Goal: Information Seeking & Learning: Learn about a topic

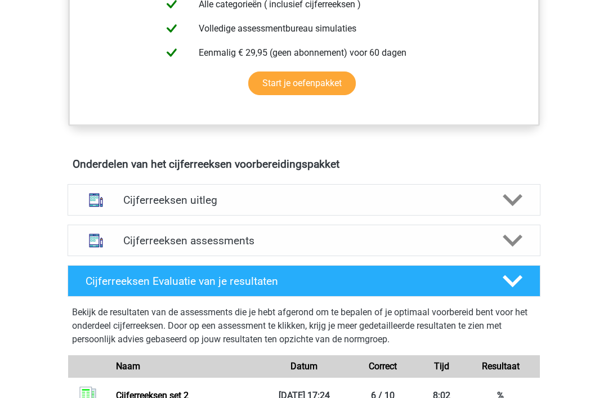
scroll to position [535, 0]
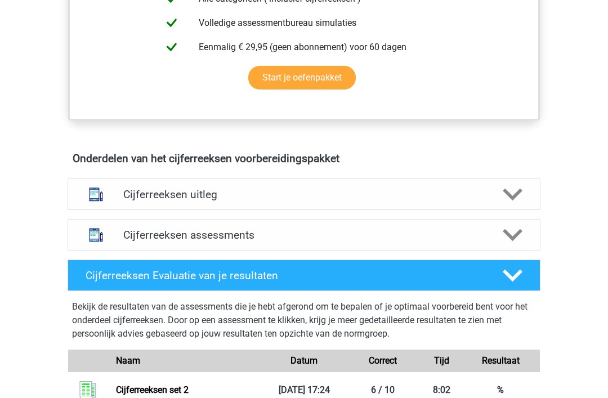
click at [513, 205] on icon at bounding box center [513, 195] width 20 height 20
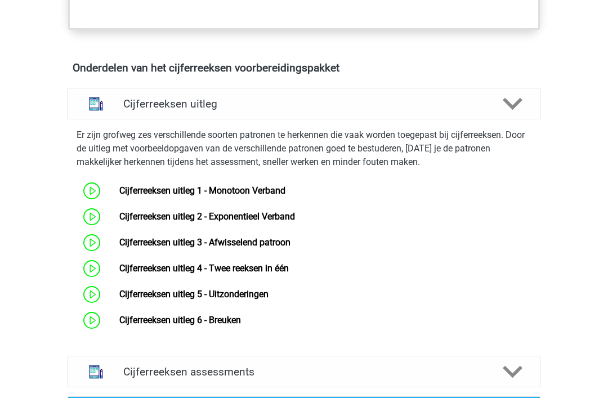
scroll to position [628, 0]
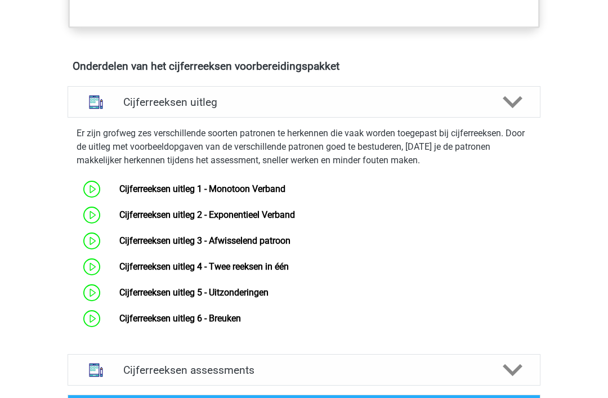
click at [119, 195] on link "Cijferreeksen uitleg 1 - Monotoon Verband" at bounding box center [202, 189] width 166 height 11
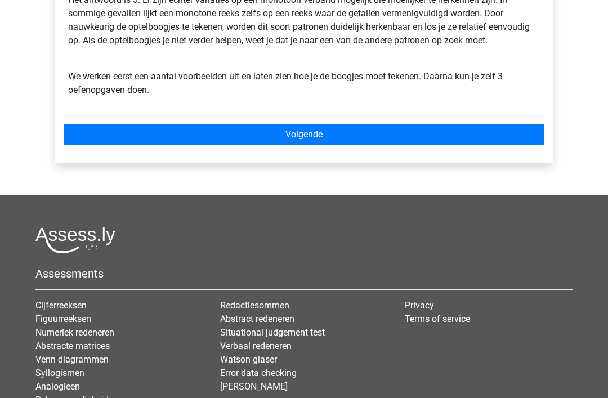
scroll to position [398, 0]
click at [302, 140] on link "Volgende" at bounding box center [304, 134] width 481 height 21
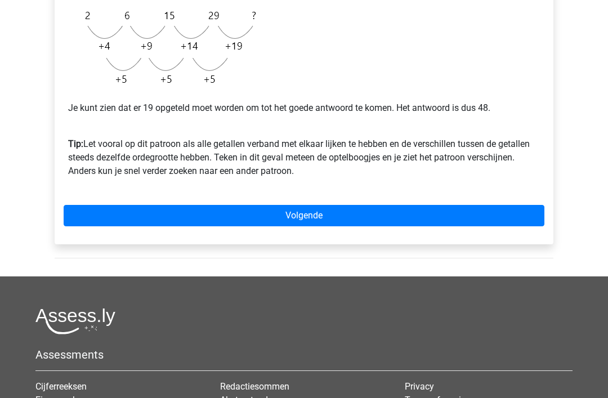
scroll to position [330, 0]
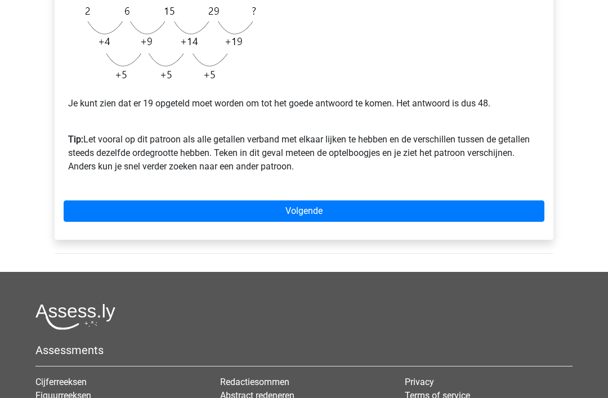
click at [297, 212] on link "Volgende" at bounding box center [304, 210] width 481 height 21
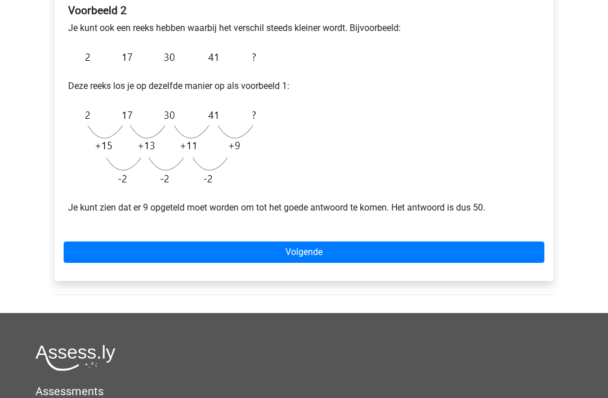
scroll to position [204, 0]
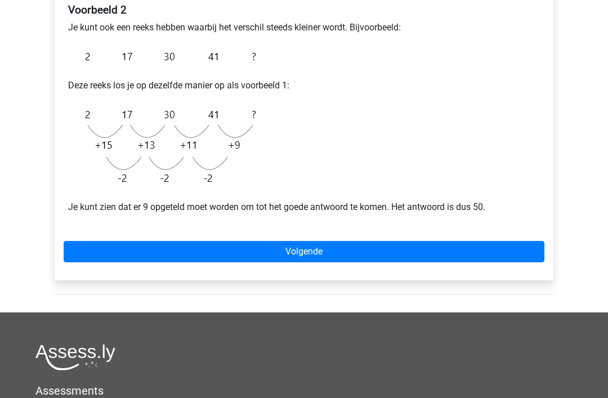
click at [308, 248] on link "Volgende" at bounding box center [304, 251] width 481 height 21
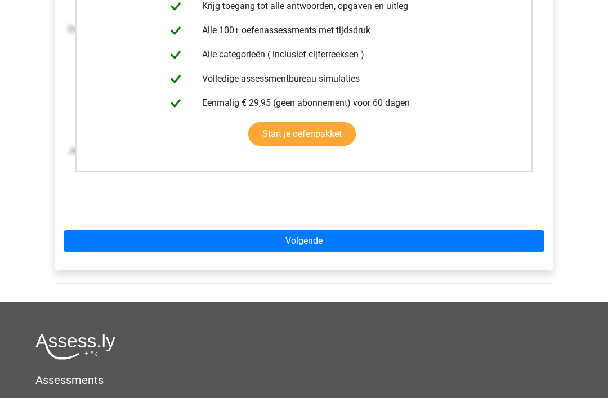
scroll to position [280, 0]
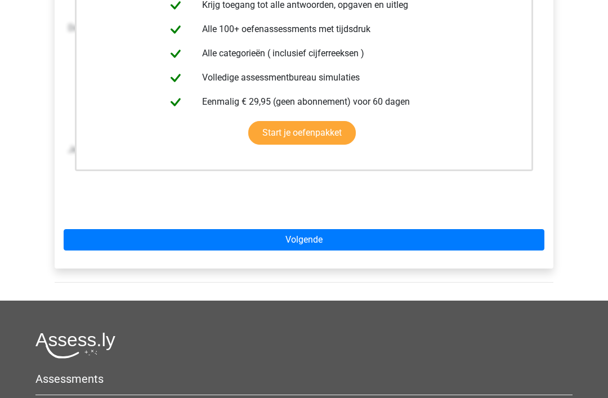
click at [306, 242] on link "Volgende" at bounding box center [304, 239] width 481 height 21
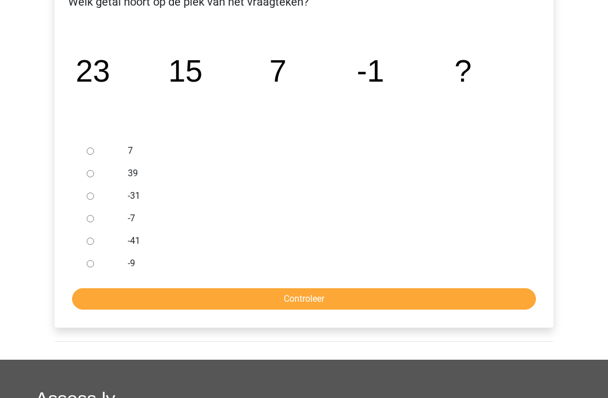
scroll to position [230, 0]
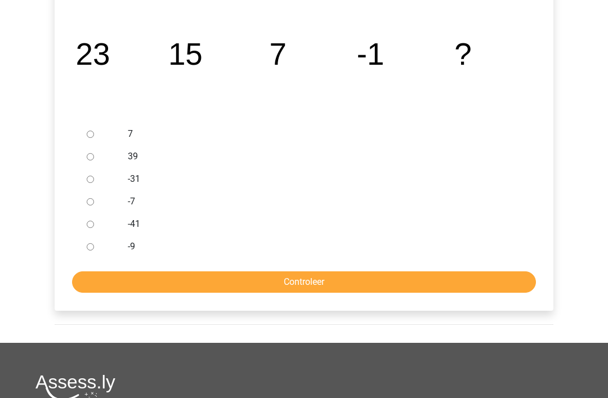
click at [90, 248] on input "-9" at bounding box center [90, 247] width 7 height 7
radio input "true"
click at [318, 284] on input "Controleer" at bounding box center [304, 282] width 464 height 21
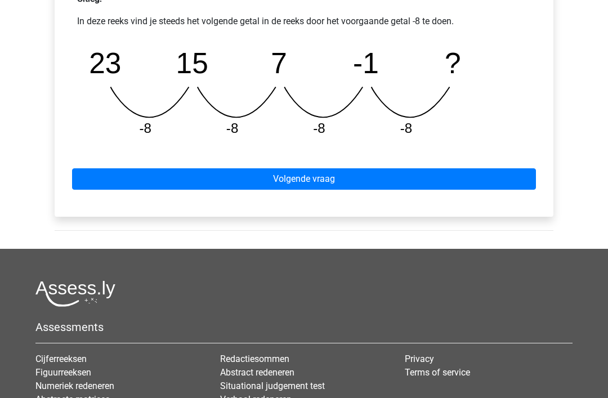
scroll to position [530, 0]
click at [301, 185] on link "Volgende vraag" at bounding box center [304, 178] width 464 height 21
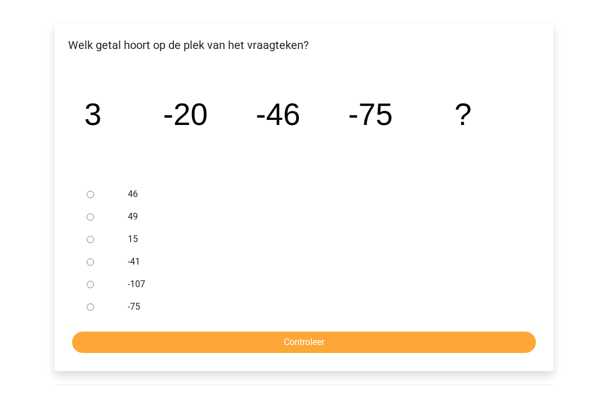
scroll to position [174, 0]
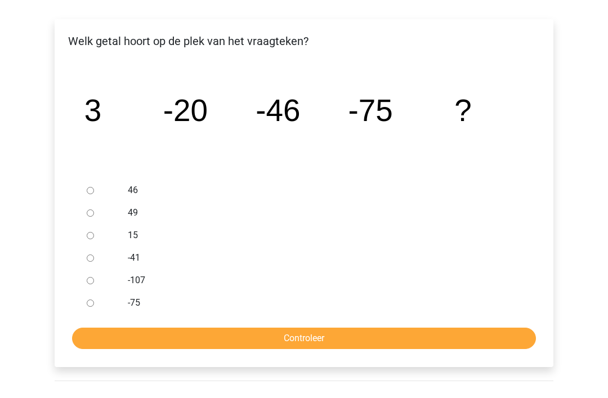
click at [91, 284] on input "-107" at bounding box center [90, 281] width 7 height 7
radio input "true"
click at [313, 339] on input "Controleer" at bounding box center [304, 338] width 464 height 21
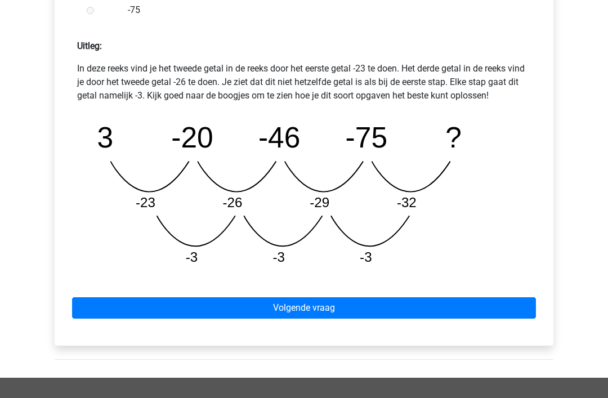
scroll to position [483, 0]
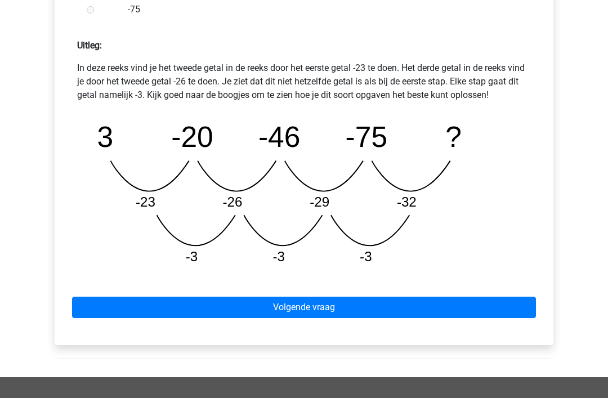
click at [305, 307] on link "Volgende vraag" at bounding box center [304, 307] width 464 height 21
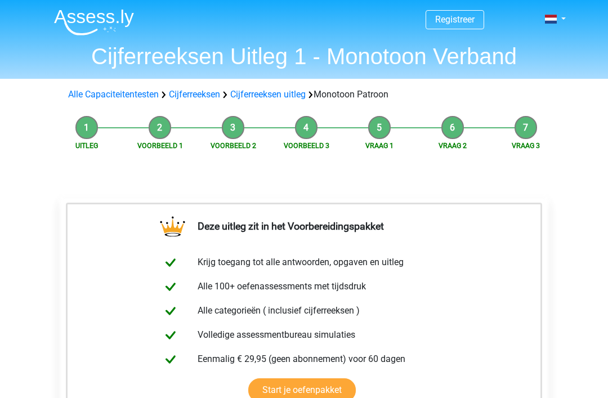
click at [274, 95] on link "Cijferreeksen uitleg" at bounding box center [267, 94] width 75 height 11
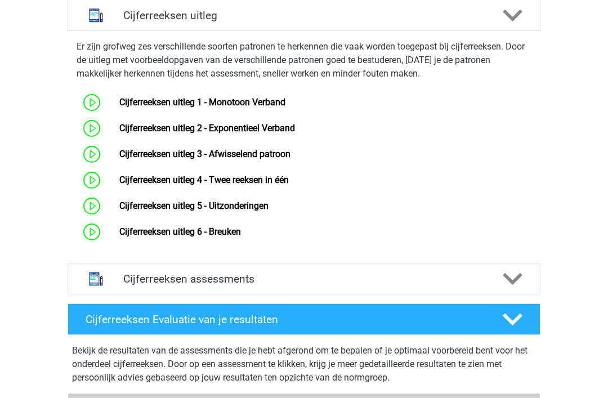
scroll to position [715, 0]
click at [119, 133] on link "Cijferreeksen uitleg 2 - Exponentieel Verband" at bounding box center [207, 128] width 176 height 11
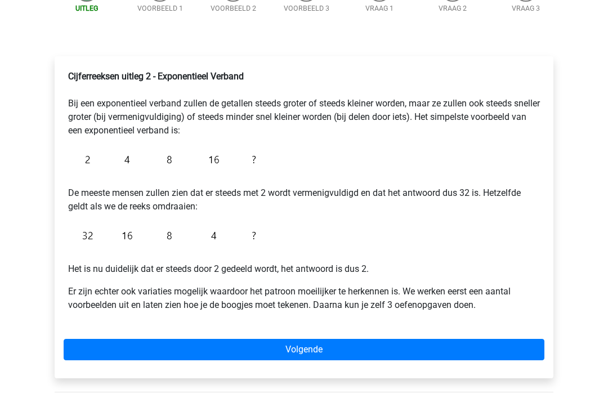
scroll to position [140, 0]
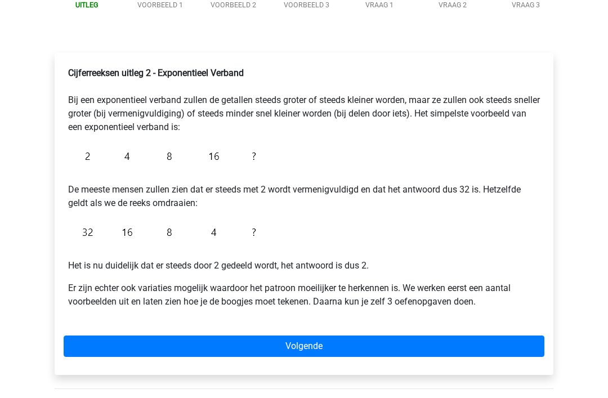
click at [232, 245] on img at bounding box center [165, 233] width 194 height 26
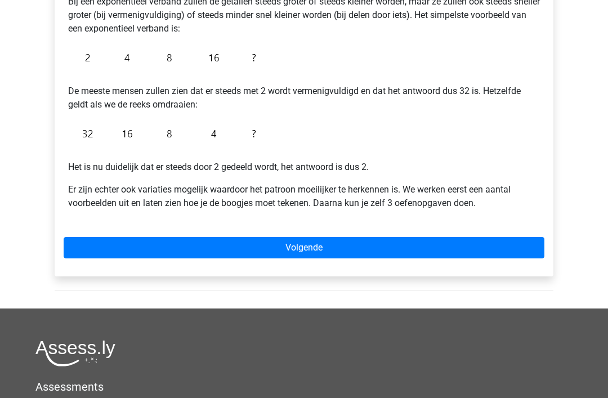
scroll to position [239, 0]
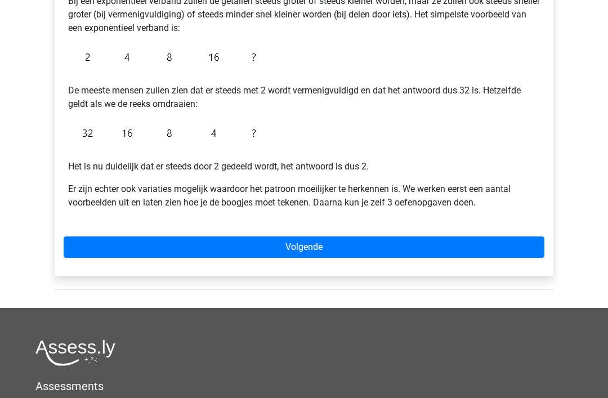
click at [311, 246] on link "Volgende" at bounding box center [304, 247] width 481 height 21
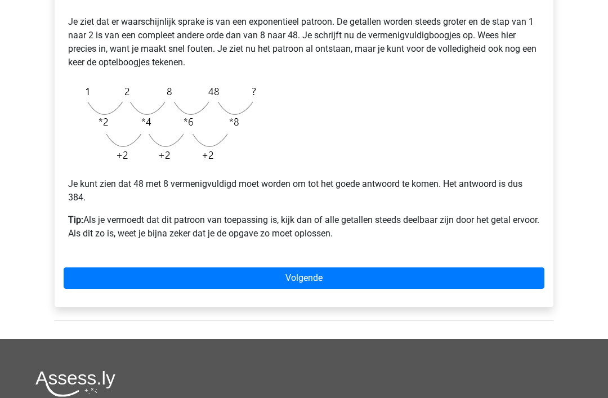
scroll to position [255, 0]
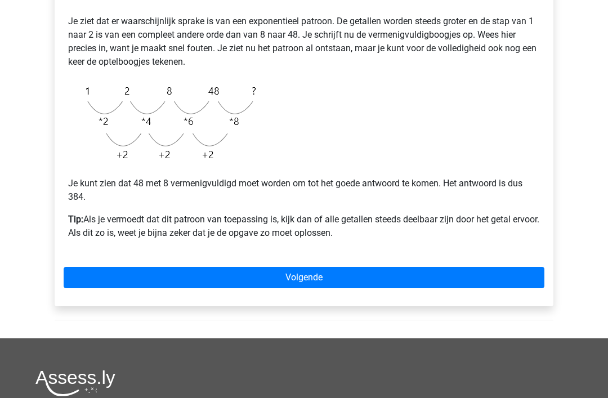
click at [306, 278] on link "Volgende" at bounding box center [304, 277] width 481 height 21
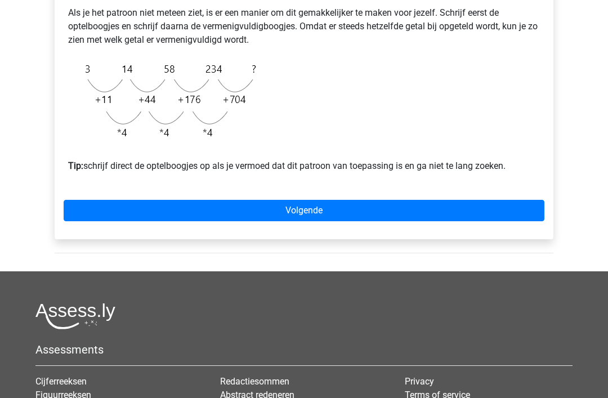
scroll to position [377, 0]
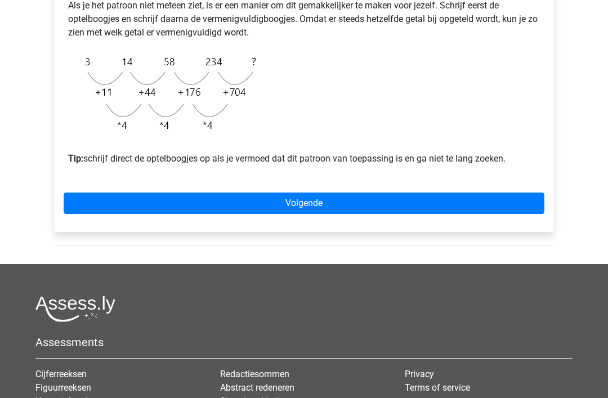
click at [305, 215] on link "Volgende" at bounding box center [304, 203] width 481 height 21
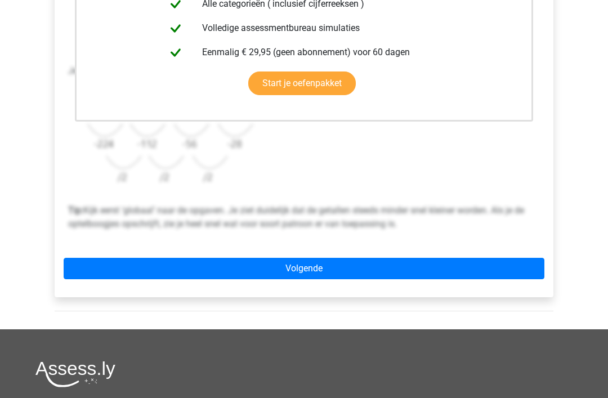
scroll to position [329, 0]
click at [308, 271] on link "Volgende" at bounding box center [304, 268] width 481 height 21
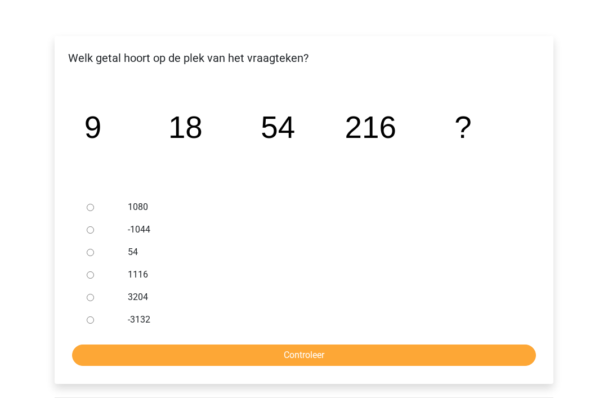
scroll to position [159, 0]
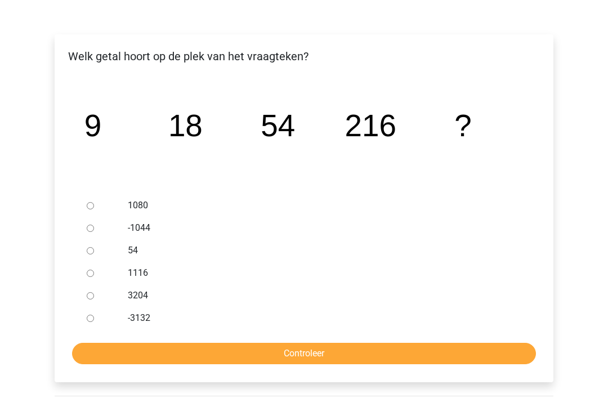
click at [93, 207] on input "1080" at bounding box center [90, 206] width 7 height 7
radio input "true"
click at [328, 358] on input "Controleer" at bounding box center [304, 353] width 464 height 21
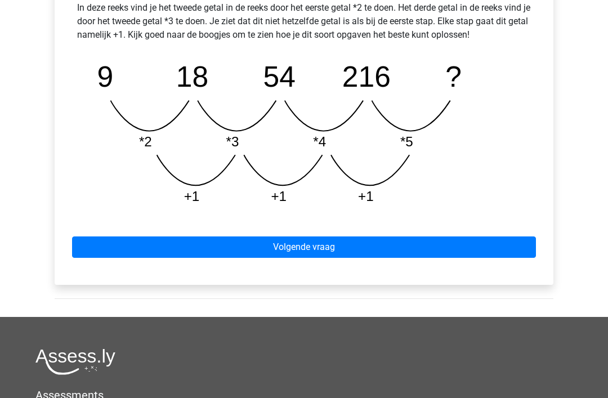
scroll to position [545, 0]
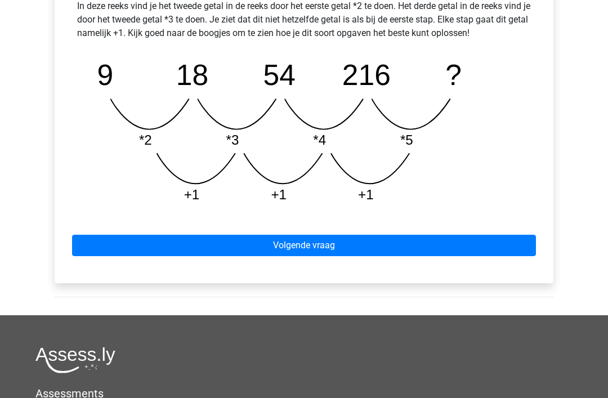
click at [297, 247] on link "Volgende vraag" at bounding box center [304, 245] width 464 height 21
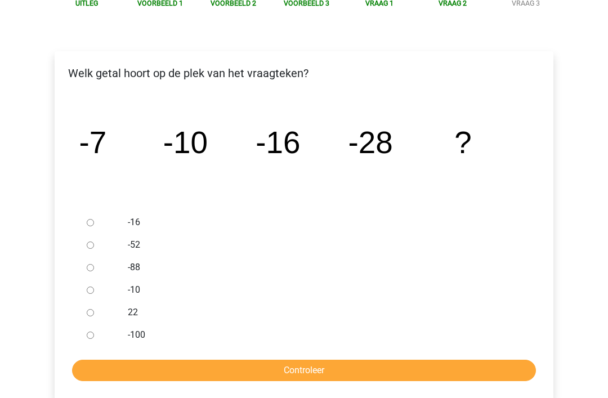
scroll to position [150, 0]
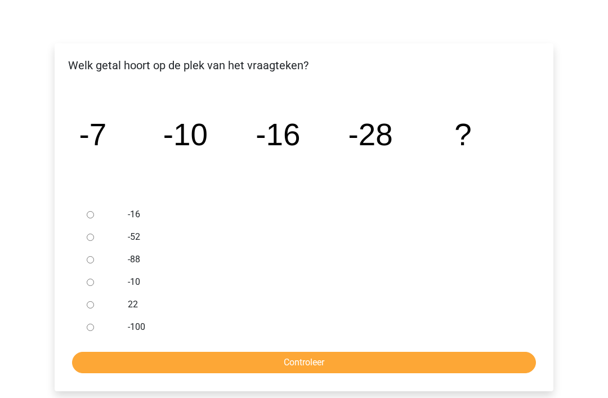
click at [87, 240] on input "-52" at bounding box center [90, 237] width 7 height 7
radio input "true"
click at [324, 352] on input "Controleer" at bounding box center [304, 362] width 464 height 21
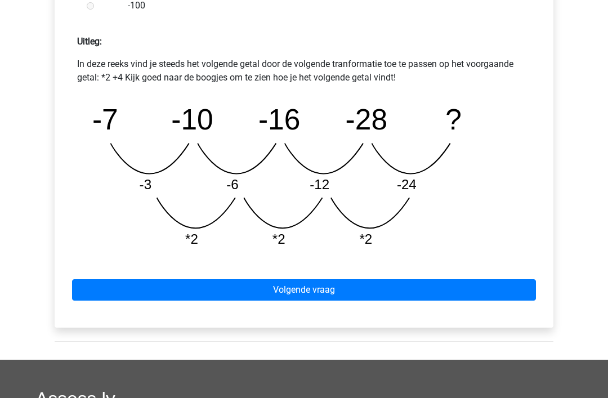
scroll to position [487, 0]
click at [303, 289] on link "Volgende vraag" at bounding box center [304, 289] width 464 height 21
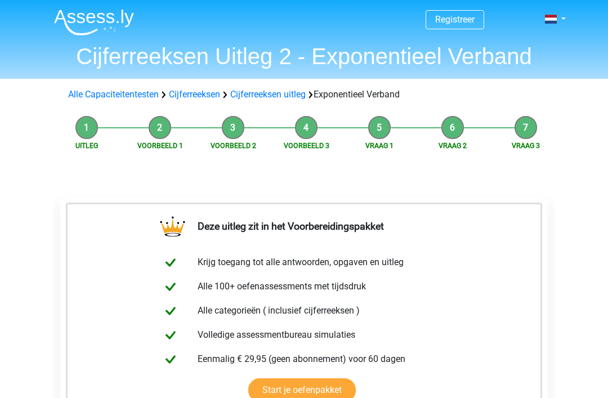
click at [200, 92] on link "Cijferreeksen" at bounding box center [194, 94] width 51 height 11
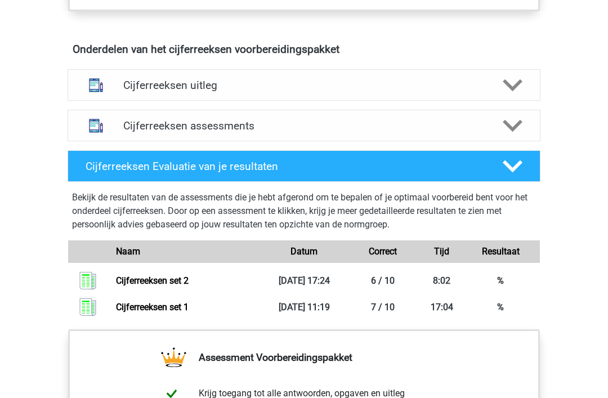
scroll to position [644, 0]
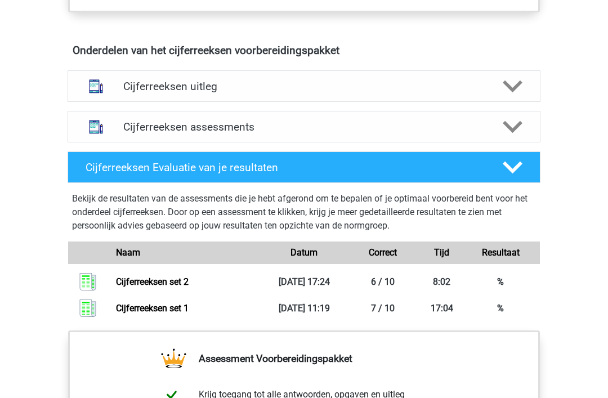
click at [513, 92] on polygon at bounding box center [513, 86] width 20 height 12
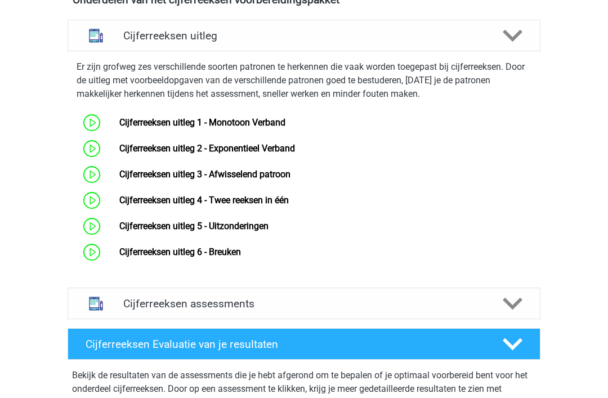
scroll to position [695, 0]
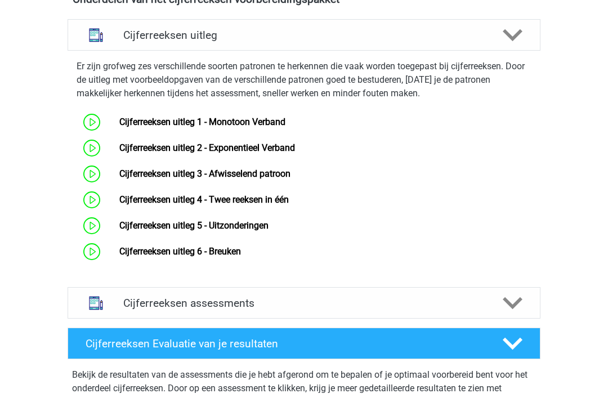
click at [119, 179] on link "Cijferreeksen uitleg 3 - Afwisselend patroon" at bounding box center [204, 173] width 171 height 11
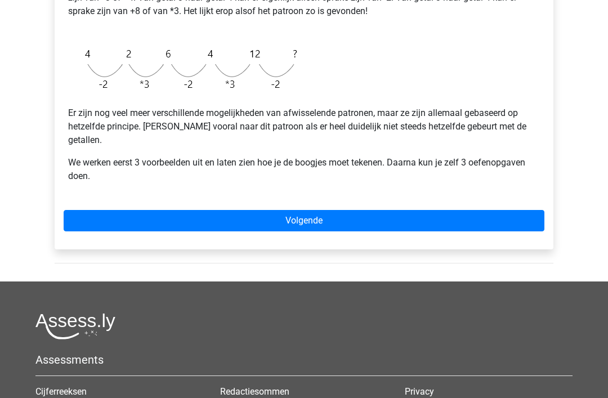
scroll to position [331, 0]
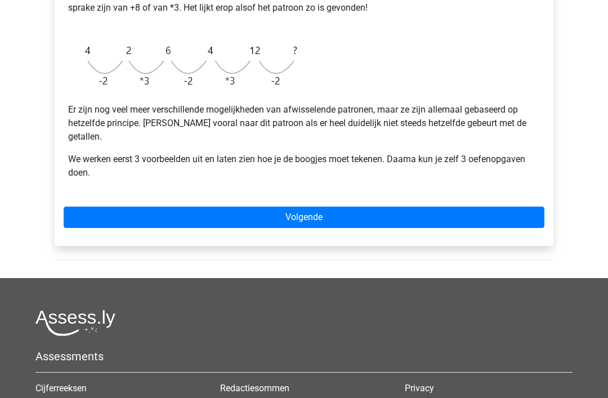
click at [310, 207] on link "Volgende" at bounding box center [304, 217] width 481 height 21
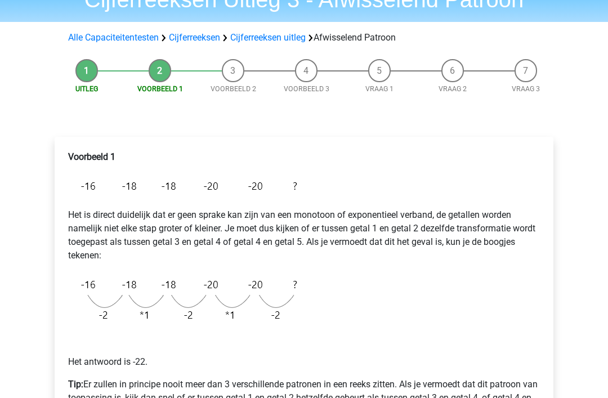
scroll to position [58, 0]
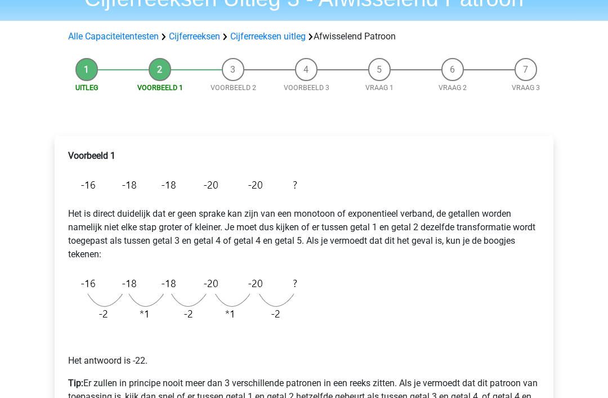
click at [209, 247] on p "Het is direct duidelijk dat er geen sprake kan zijn van een monotoon of exponen…" at bounding box center [304, 234] width 472 height 54
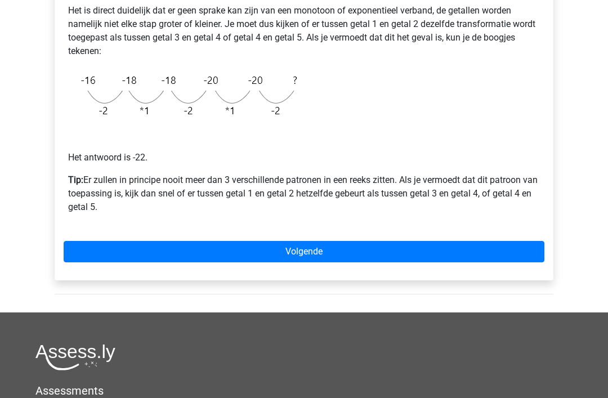
scroll to position [262, 0]
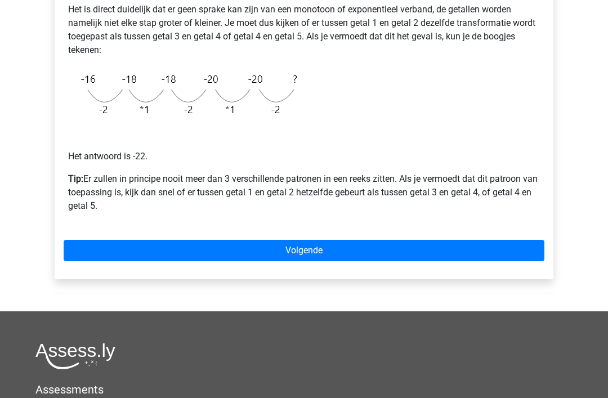
click at [306, 252] on link "Volgende" at bounding box center [304, 250] width 481 height 21
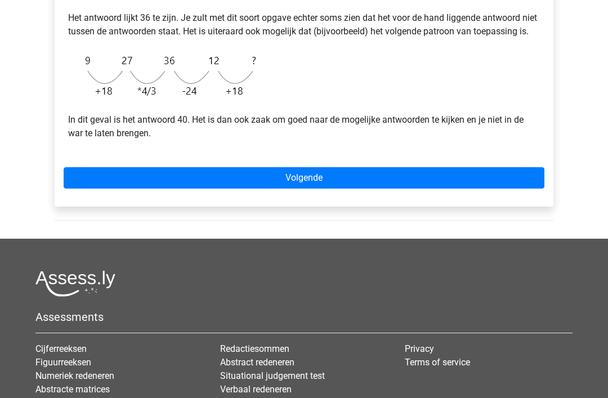
scroll to position [379, 0]
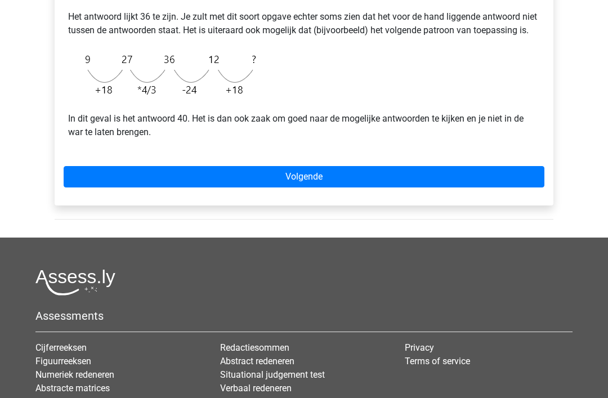
click at [300, 188] on link "Volgende" at bounding box center [304, 177] width 481 height 21
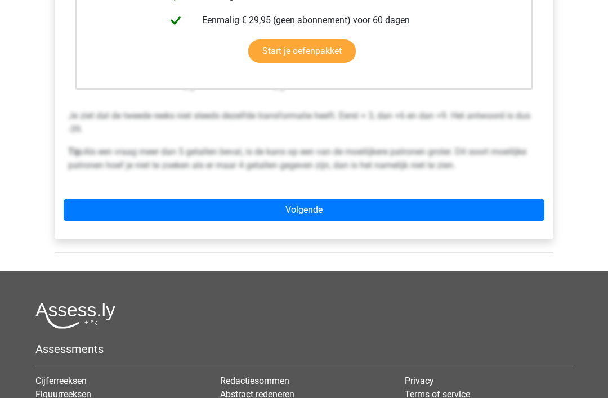
scroll to position [361, 0]
click at [298, 214] on link "Volgende" at bounding box center [304, 209] width 481 height 21
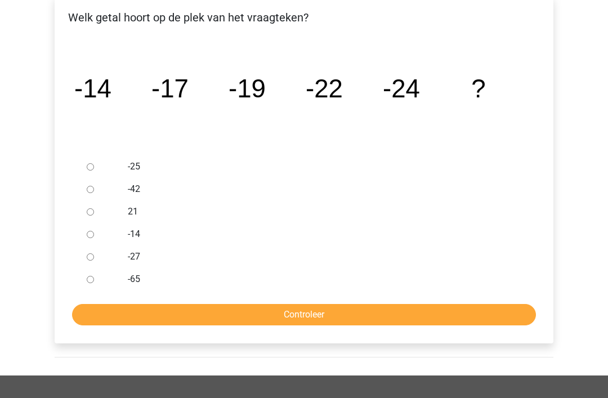
scroll to position [199, 0]
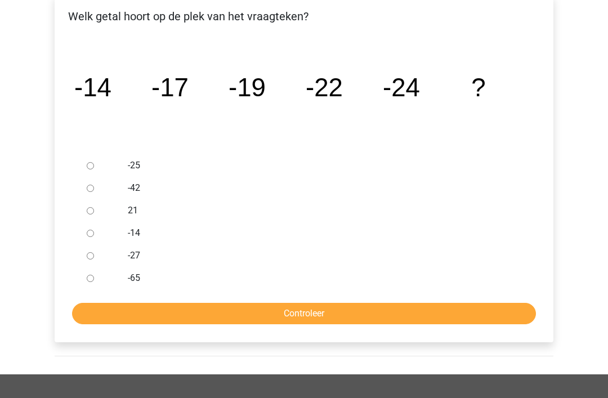
click at [90, 259] on input "-27" at bounding box center [90, 255] width 7 height 7
radio input "true"
click at [337, 312] on input "Controleer" at bounding box center [304, 313] width 464 height 21
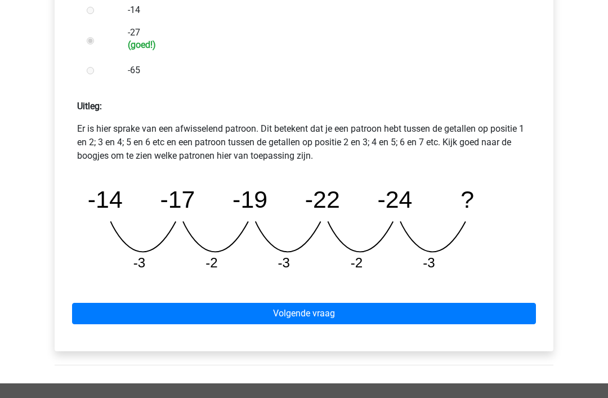
scroll to position [422, 0]
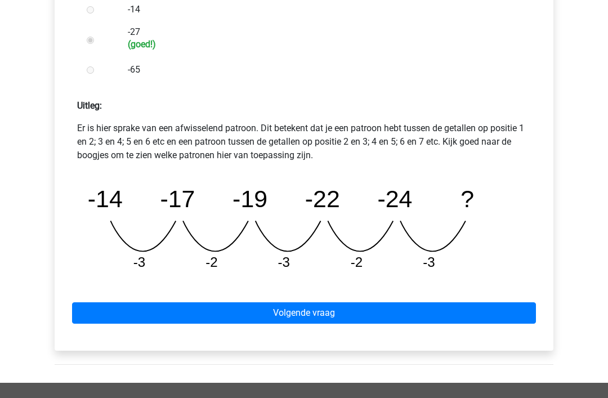
click at [317, 313] on link "Volgende vraag" at bounding box center [304, 313] width 464 height 21
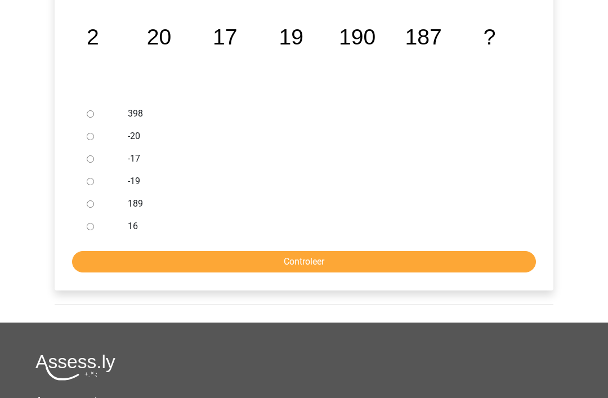
scroll to position [251, 0]
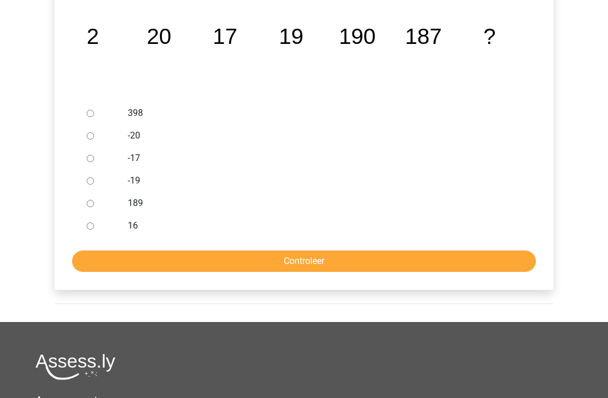
click at [89, 204] on input "189" at bounding box center [90, 203] width 7 height 7
radio input "true"
click at [291, 263] on input "Controleer" at bounding box center [304, 261] width 464 height 21
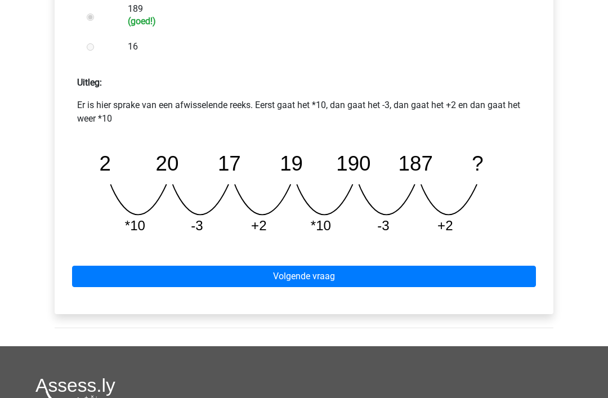
scroll to position [446, 0]
click at [309, 278] on link "Volgende vraag" at bounding box center [304, 276] width 464 height 21
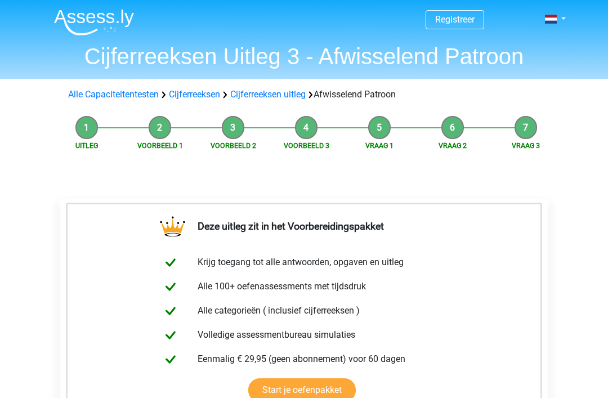
click at [197, 95] on link "Cijferreeksen" at bounding box center [194, 94] width 51 height 11
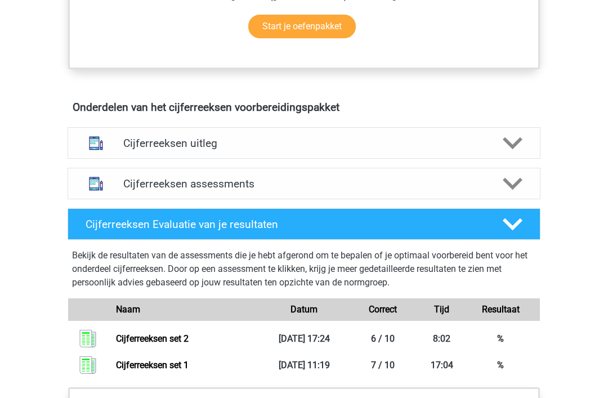
scroll to position [588, 0]
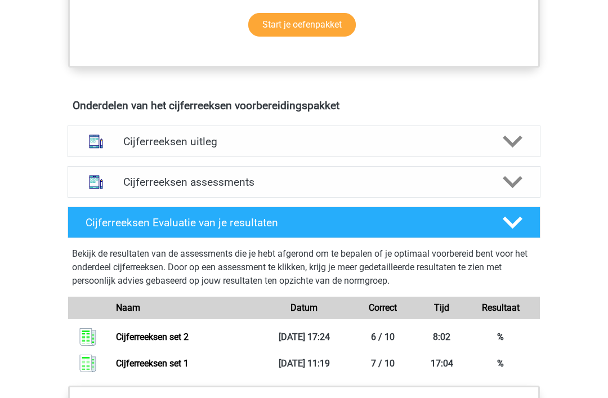
click at [510, 148] on polygon at bounding box center [513, 142] width 20 height 12
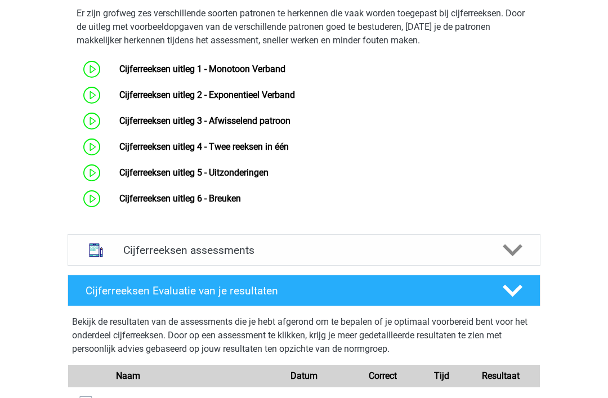
scroll to position [753, 0]
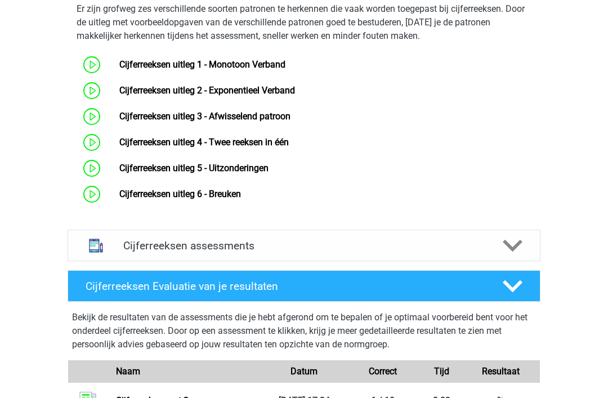
click at [119, 148] on link "Cijferreeksen uitleg 4 - Twee reeksen in één" at bounding box center [203, 142] width 169 height 11
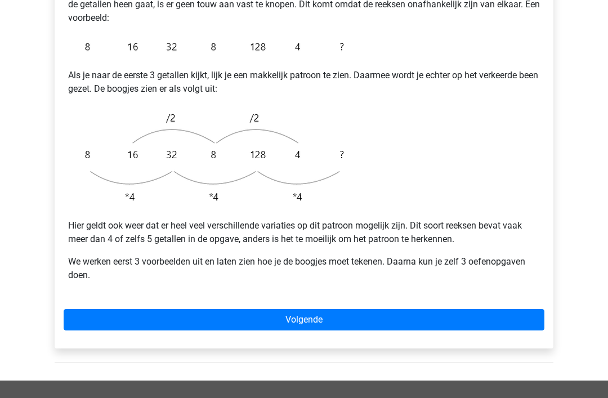
scroll to position [274, 0]
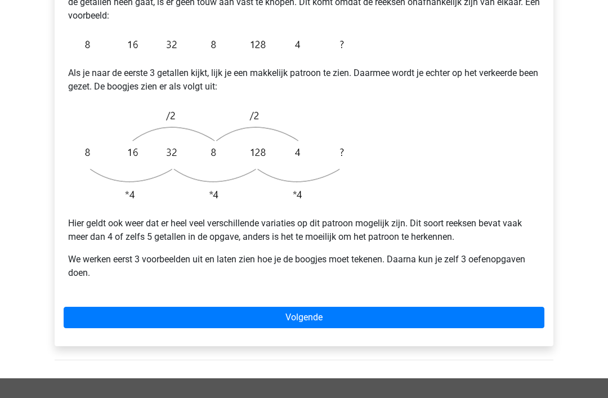
click at [306, 307] on link "Volgende" at bounding box center [304, 317] width 481 height 21
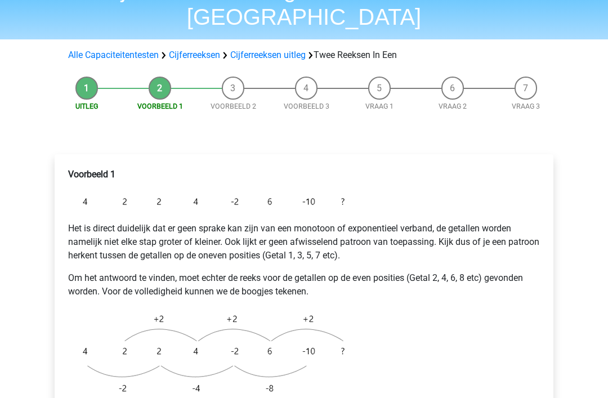
scroll to position [73, 0]
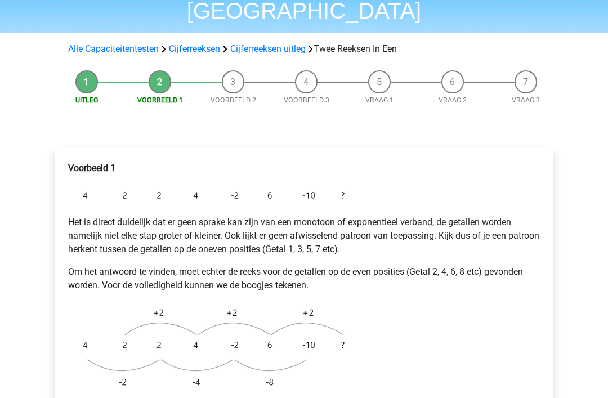
click at [240, 184] on img at bounding box center [209, 195] width 282 height 23
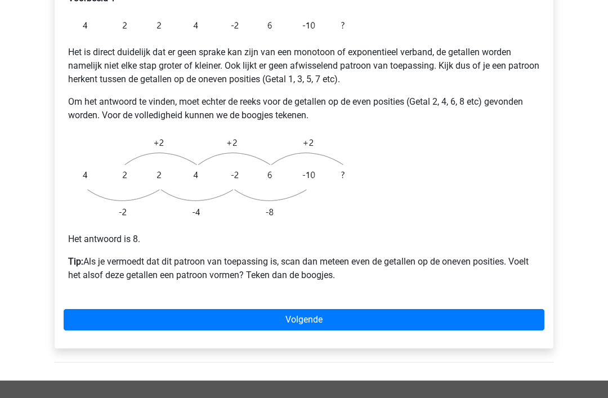
scroll to position [274, 0]
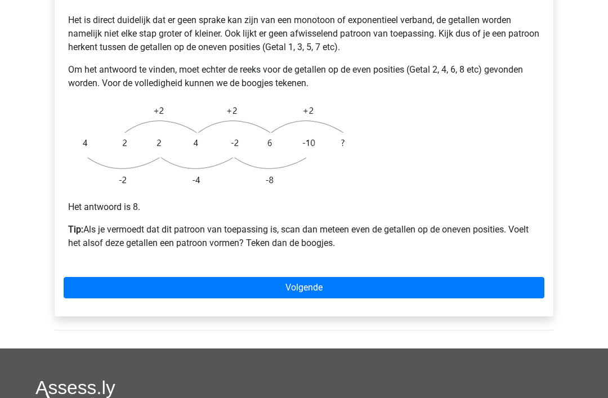
click at [302, 278] on link "Volgende" at bounding box center [304, 288] width 481 height 21
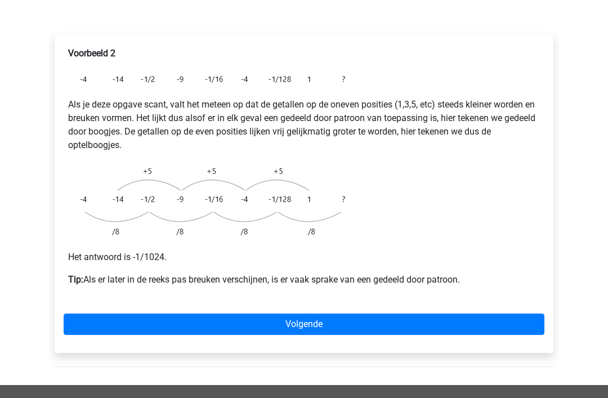
scroll to position [190, 0]
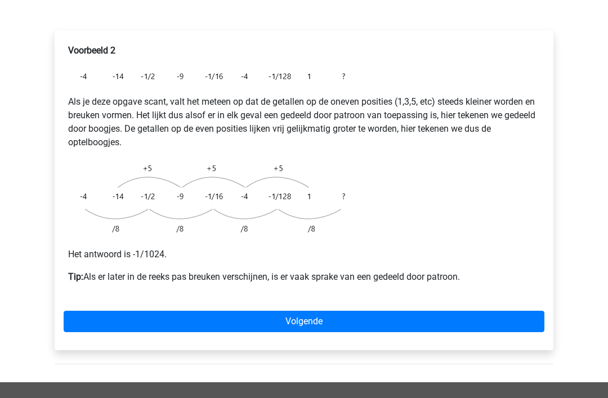
click at [303, 311] on link "Volgende" at bounding box center [304, 321] width 481 height 21
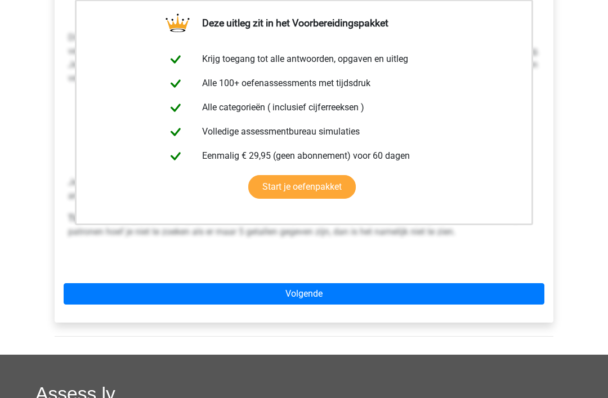
scroll to position [254, 0]
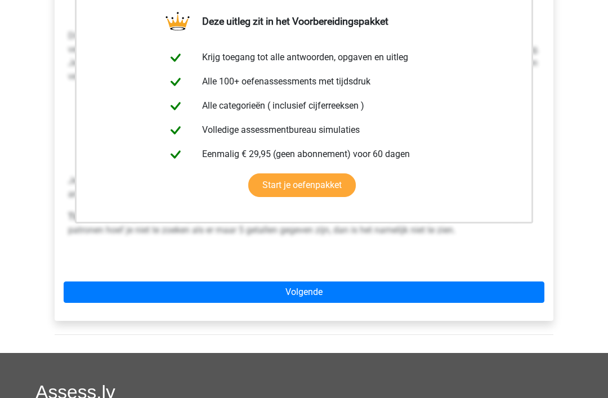
click at [302, 282] on link "Volgende" at bounding box center [304, 292] width 481 height 21
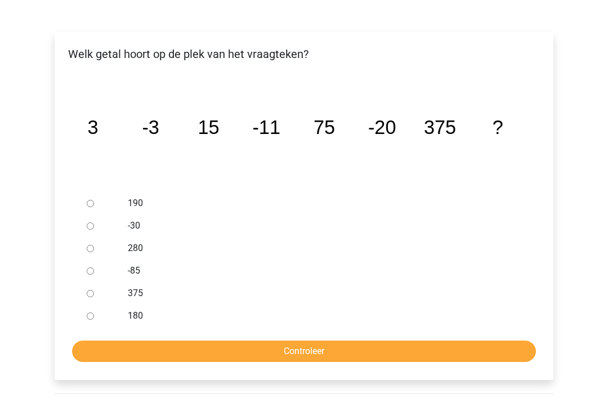
scroll to position [189, 0]
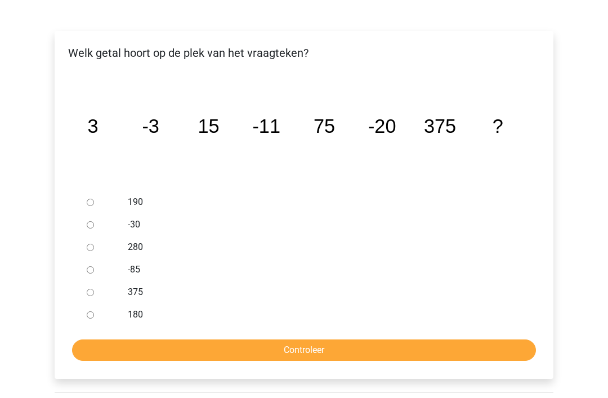
click at [91, 222] on input "-30" at bounding box center [90, 225] width 7 height 7
radio input "true"
click at [301, 340] on input "Controleer" at bounding box center [304, 350] width 464 height 21
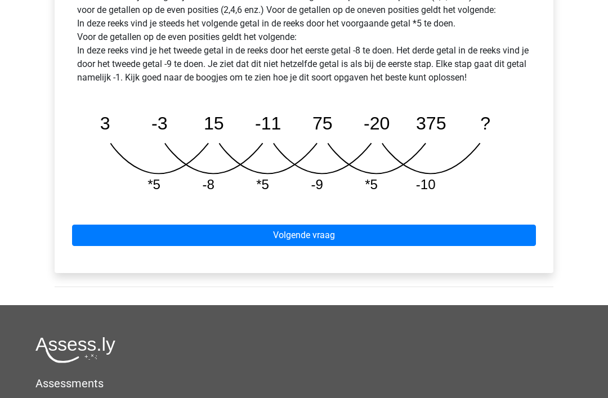
scroll to position [582, 0]
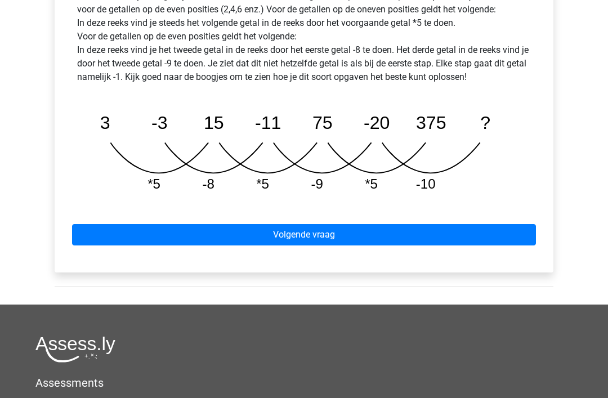
click at [305, 225] on link "Volgende vraag" at bounding box center [304, 235] width 464 height 21
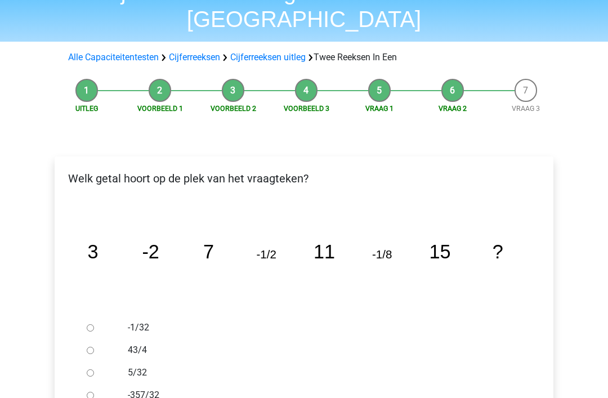
scroll to position [66, 0]
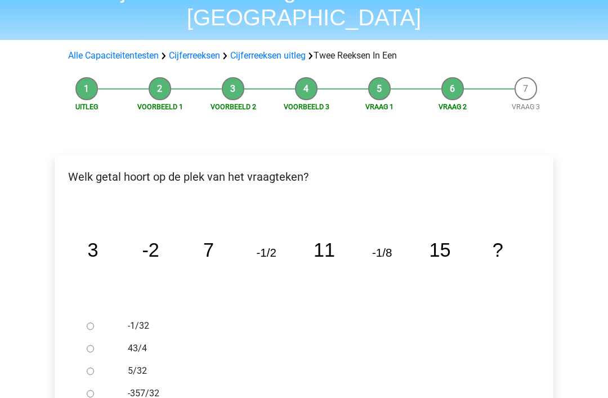
click at [444, 237] on icon "image/svg+xml 3 -2 7 -1/2 11 -1/8 15 ?" at bounding box center [304, 257] width 463 height 116
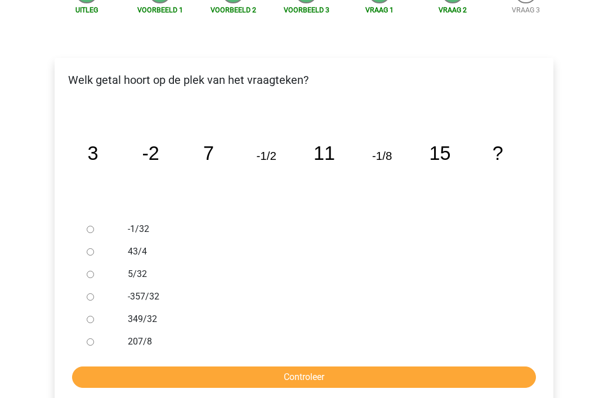
scroll to position [164, 0]
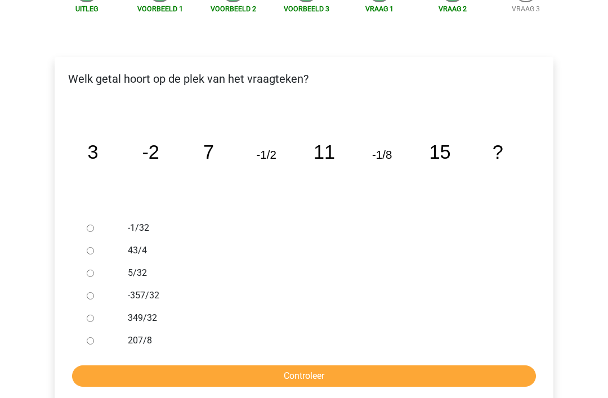
click at [100, 217] on div at bounding box center [100, 228] width 37 height 23
click at [94, 225] on input "-1/32" at bounding box center [90, 228] width 7 height 7
radio input "true"
click at [323, 365] on input "Controleer" at bounding box center [304, 375] width 464 height 21
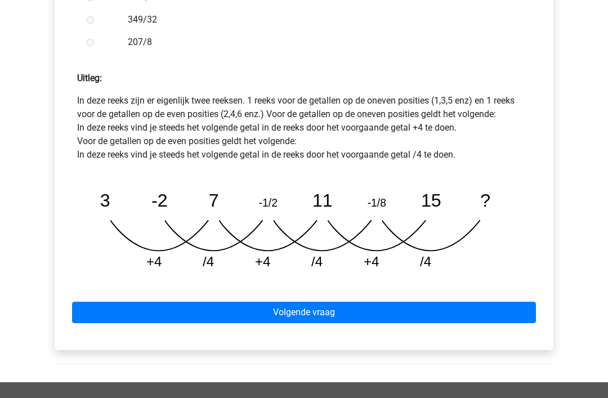
scroll to position [480, 0]
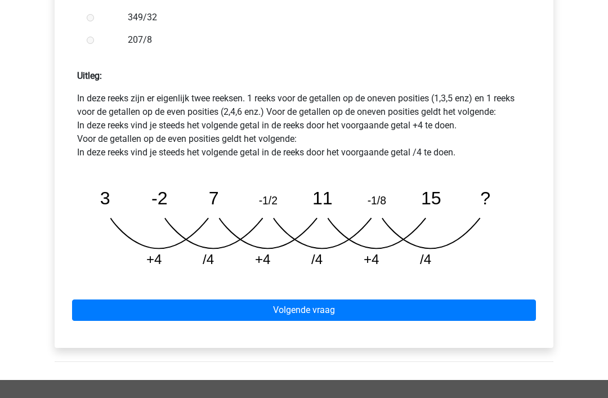
click at [301, 300] on link "Volgende vraag" at bounding box center [304, 310] width 464 height 21
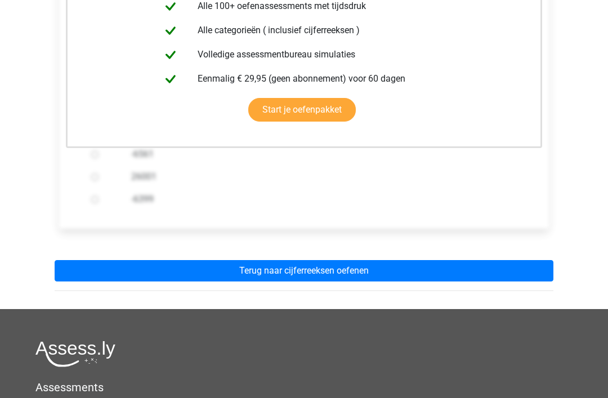
scroll to position [307, 0]
click at [314, 260] on link "Terug naar cijferreeksen oefenen" at bounding box center [304, 270] width 499 height 21
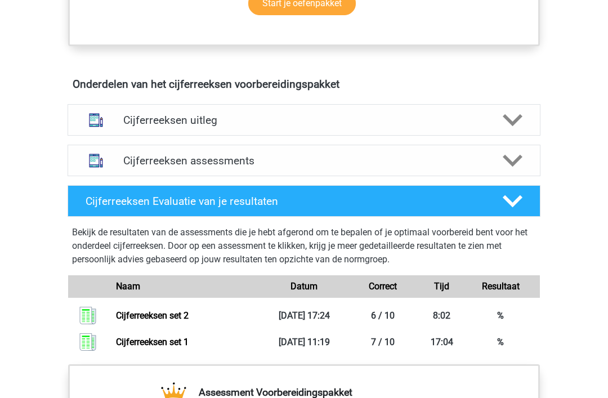
scroll to position [611, 0]
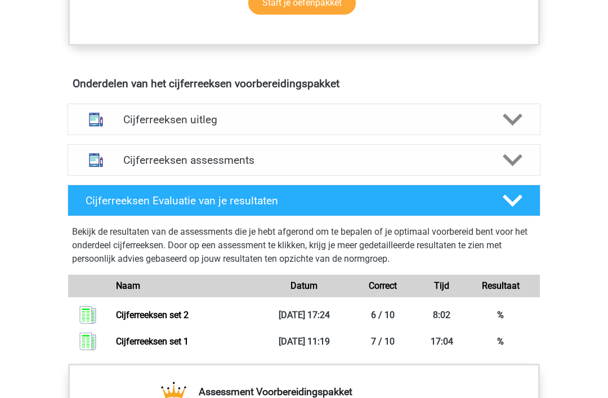
click at [513, 126] on polygon at bounding box center [513, 119] width 20 height 12
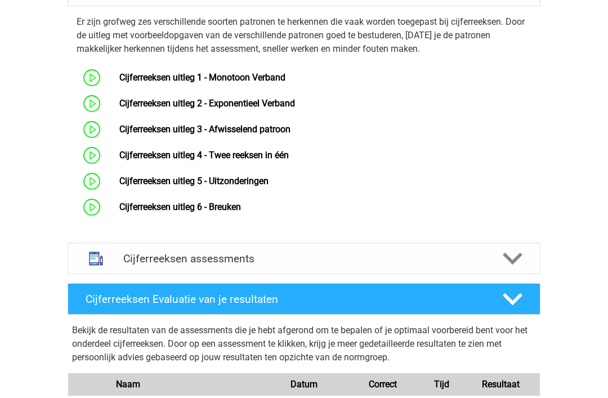
scroll to position [744, 0]
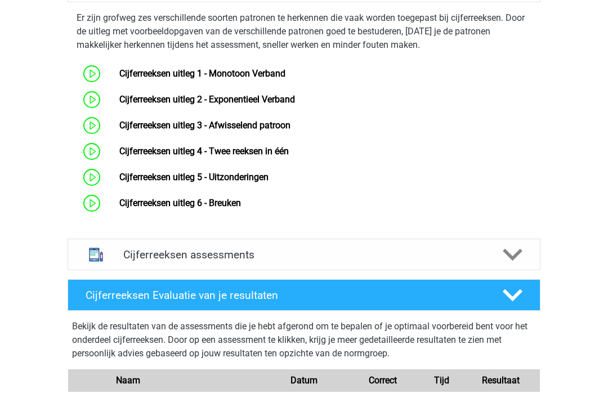
click at [119, 182] on link "Cijferreeksen uitleg 5 - Uitzonderingen" at bounding box center [193, 177] width 149 height 11
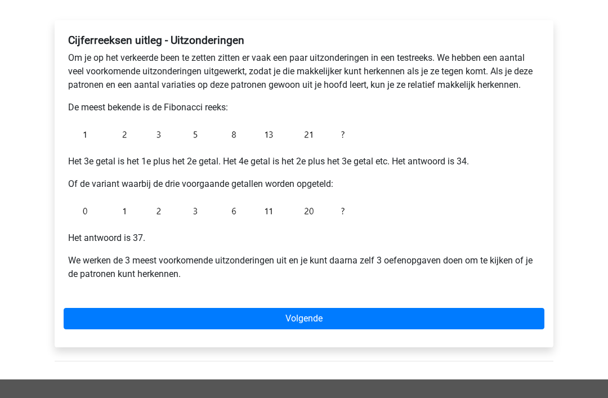
scroll to position [172, 0]
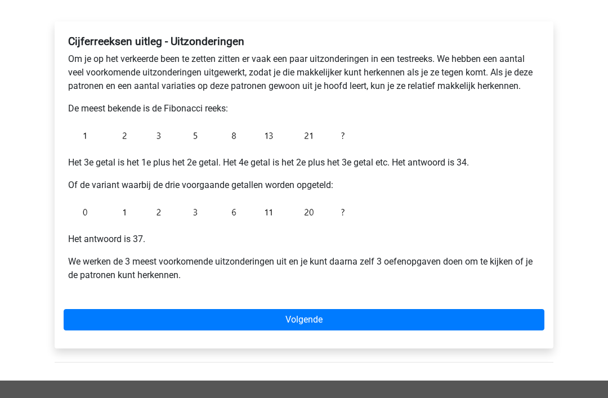
click at [300, 323] on link "Volgende" at bounding box center [304, 319] width 481 height 21
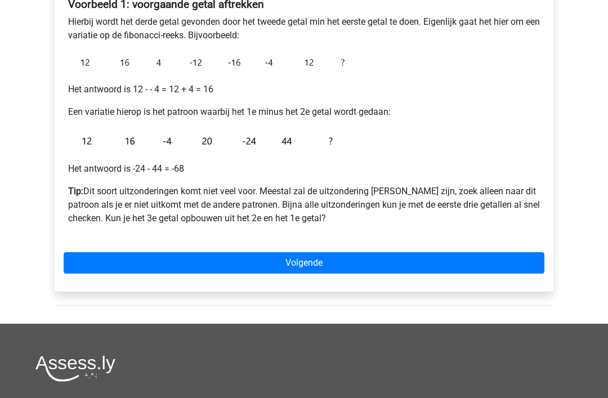
scroll to position [209, 0]
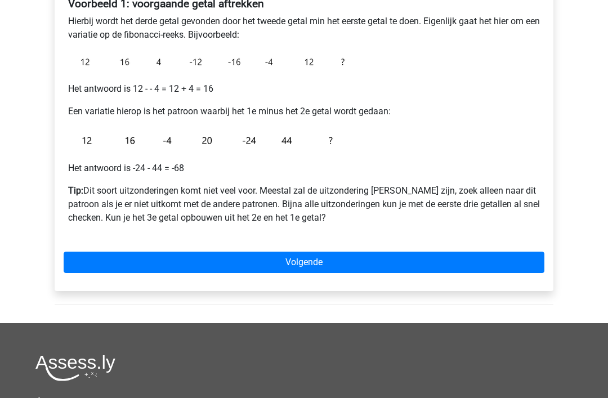
click at [319, 72] on img at bounding box center [209, 62] width 282 height 23
click at [217, 149] on img at bounding box center [209, 140] width 282 height 25
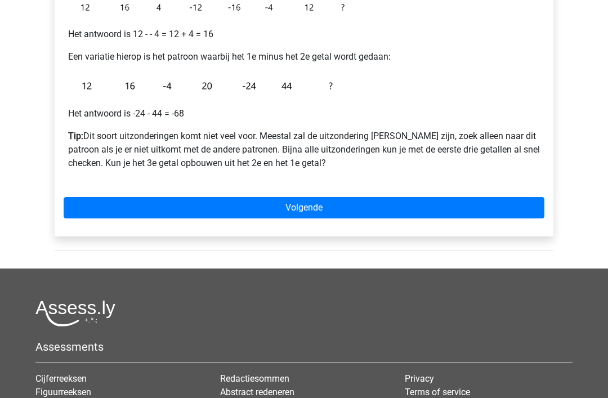
scroll to position [265, 0]
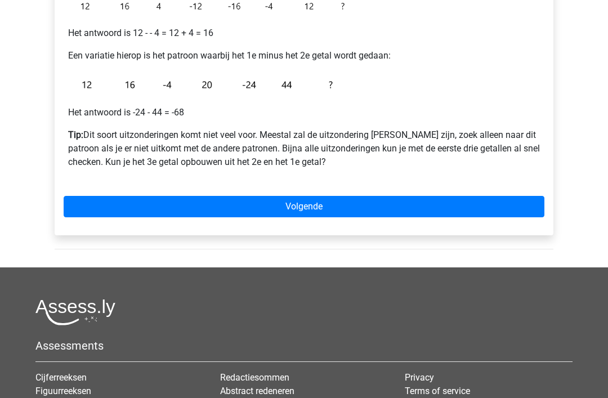
click at [306, 203] on link "Volgende" at bounding box center [304, 207] width 481 height 21
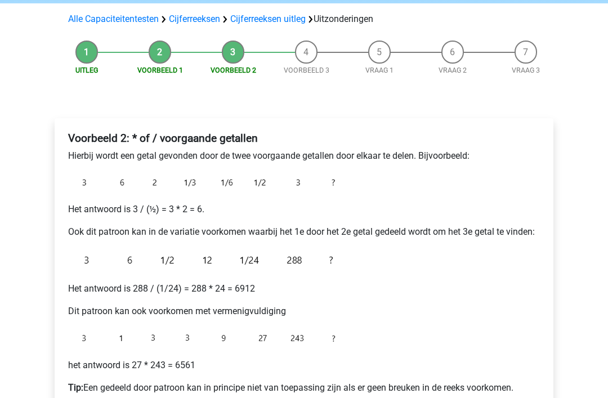
scroll to position [77, 0]
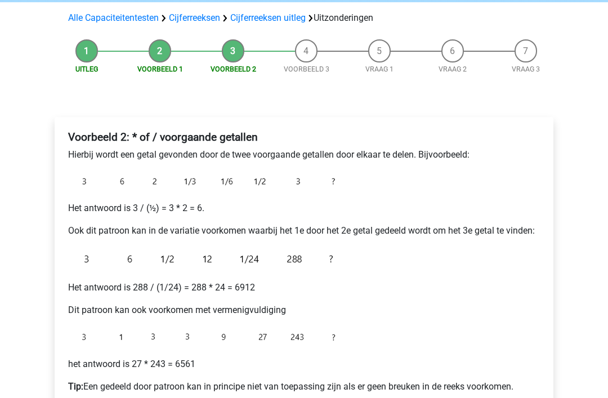
click at [199, 192] on img at bounding box center [209, 182] width 282 height 22
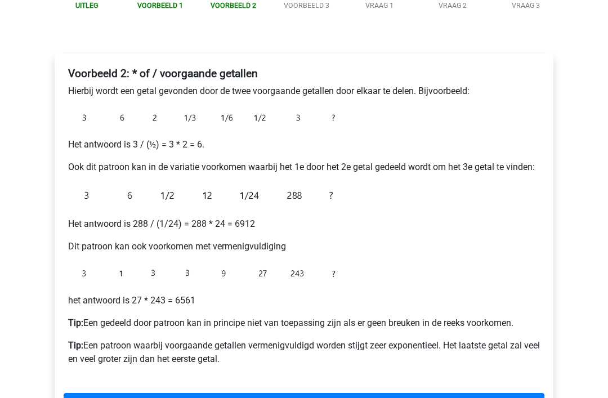
scroll to position [144, 0]
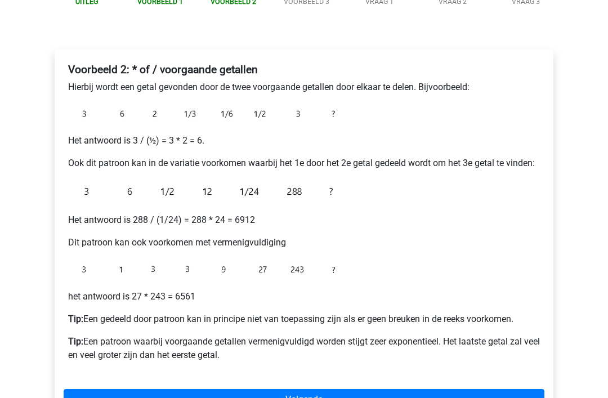
click at [213, 201] on img at bounding box center [209, 191] width 282 height 25
click at [236, 179] on img at bounding box center [209, 191] width 282 height 25
click at [232, 179] on img at bounding box center [209, 191] width 282 height 25
click at [290, 184] on img at bounding box center [209, 191] width 282 height 25
click at [283, 184] on img at bounding box center [209, 191] width 282 height 25
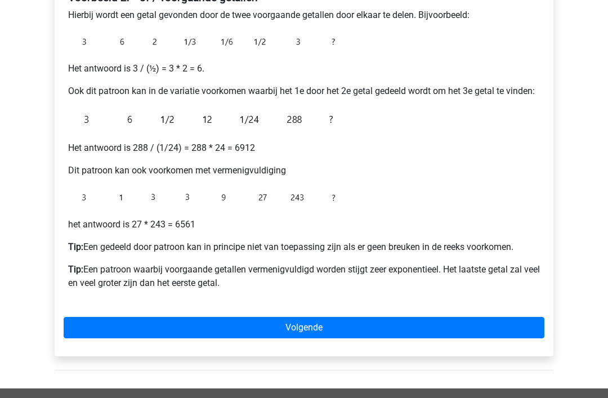
scroll to position [224, 0]
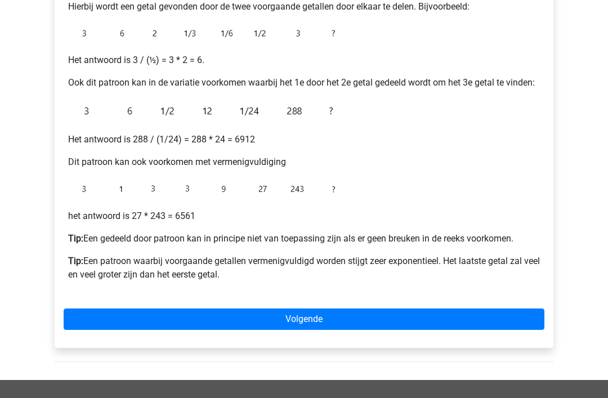
click at [275, 190] on img at bounding box center [209, 189] width 282 height 23
click at [264, 197] on img at bounding box center [209, 189] width 282 height 23
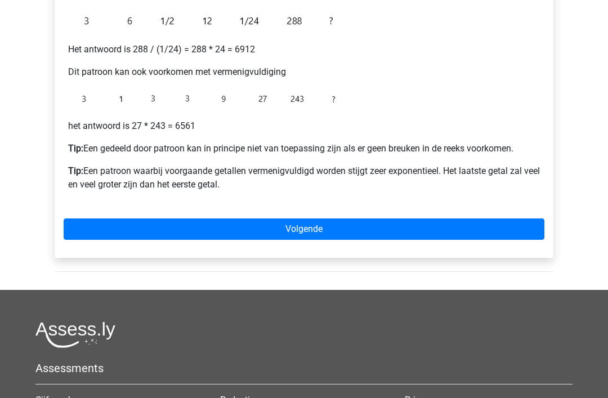
scroll to position [319, 0]
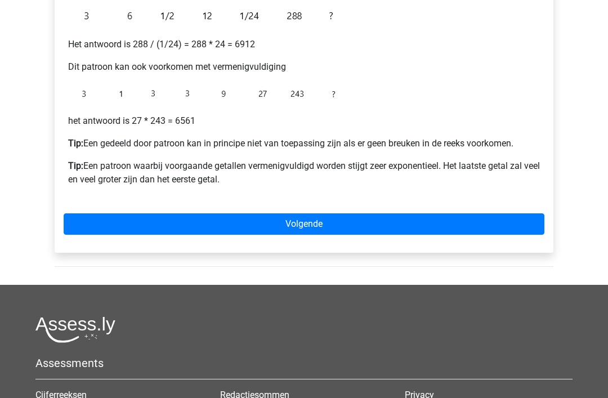
click at [302, 230] on link "Volgende" at bounding box center [304, 224] width 481 height 21
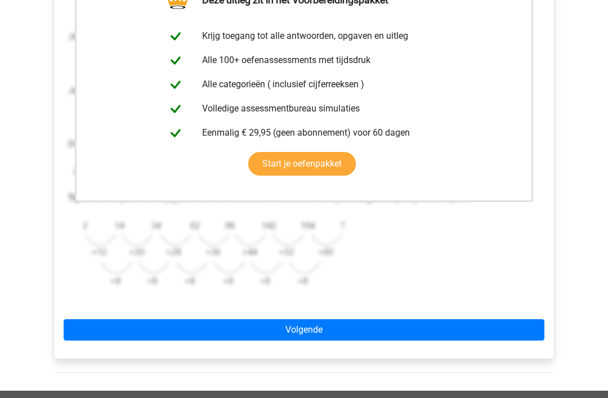
scroll to position [249, 0]
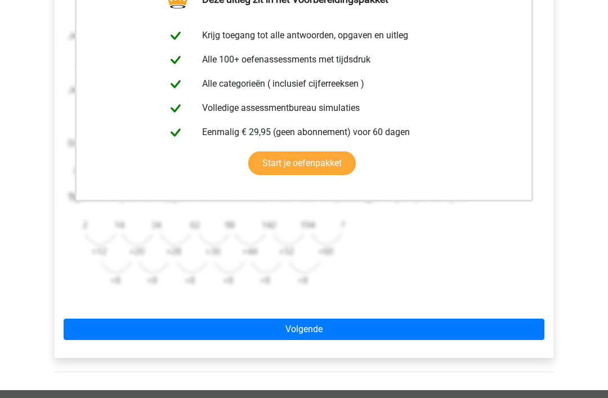
click at [306, 329] on link "Volgende" at bounding box center [304, 329] width 481 height 21
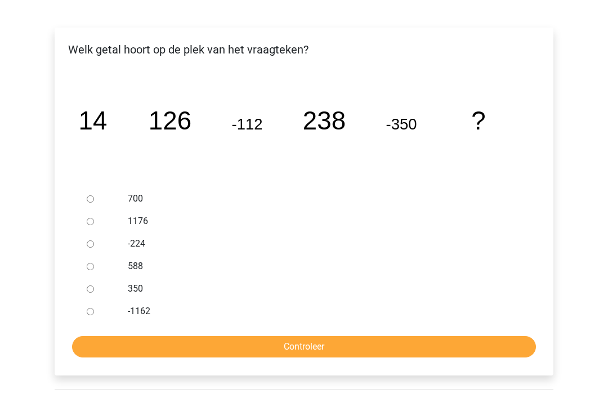
scroll to position [166, 0]
click at [91, 269] on input "588" at bounding box center [90, 266] width 7 height 7
radio input "true"
click at [289, 348] on input "Controleer" at bounding box center [304, 346] width 464 height 21
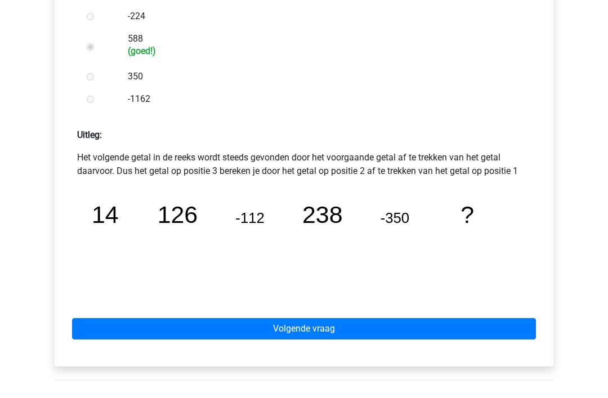
scroll to position [394, 0]
click at [309, 332] on link "Volgende vraag" at bounding box center [304, 328] width 464 height 21
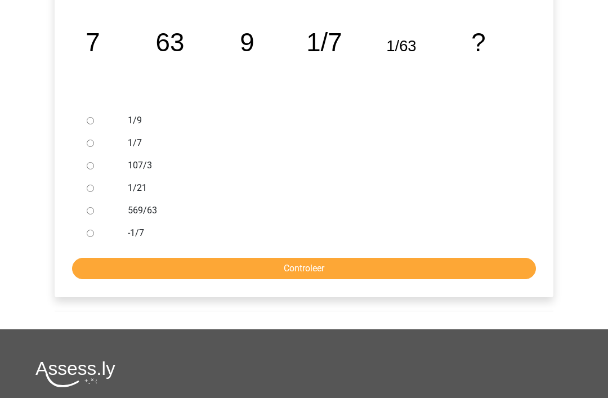
scroll to position [263, 0]
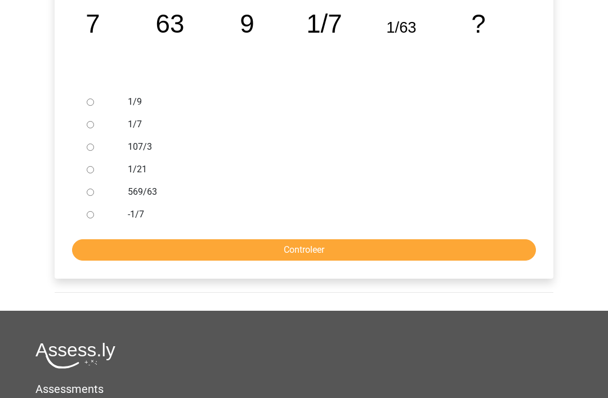
click at [84, 105] on div at bounding box center [100, 102] width 37 height 23
click at [94, 99] on input "1/9" at bounding box center [90, 102] width 7 height 7
radio input "true"
click at [327, 256] on input "Controleer" at bounding box center [304, 249] width 464 height 21
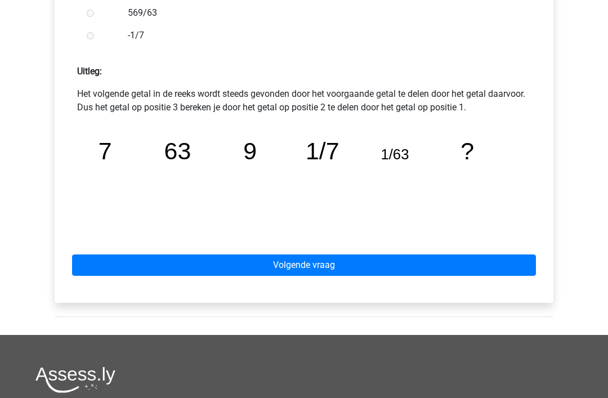
scroll to position [457, 0]
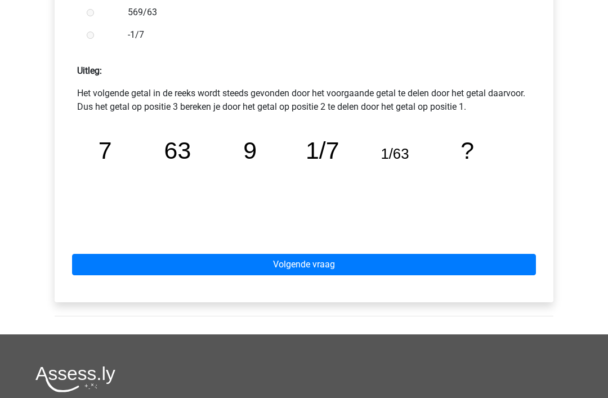
click at [302, 261] on link "Volgende vraag" at bounding box center [304, 265] width 464 height 21
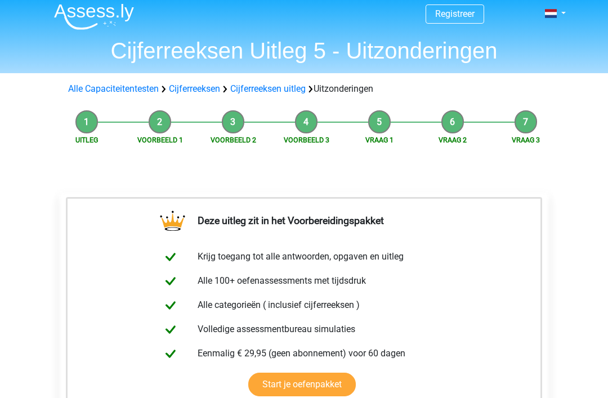
scroll to position [5, 0]
click at [272, 93] on link "Cijferreeksen uitleg" at bounding box center [267, 89] width 75 height 11
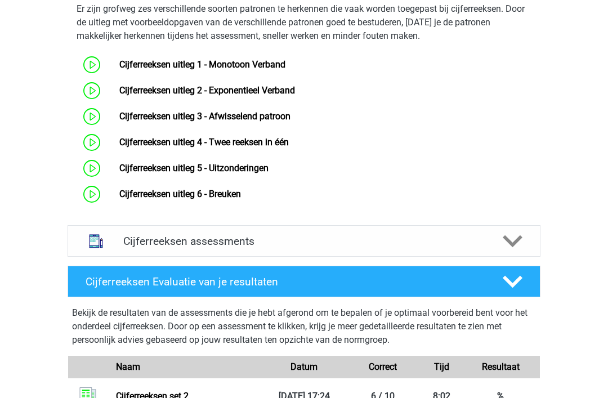
scroll to position [754, 0]
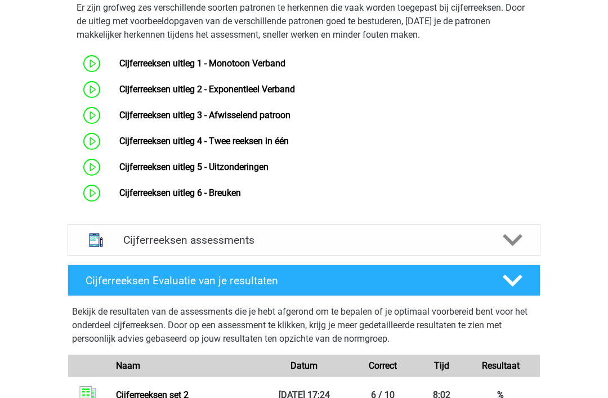
click at [119, 198] on link "Cijferreeksen uitleg 6 - Breuken" at bounding box center [180, 193] width 122 height 11
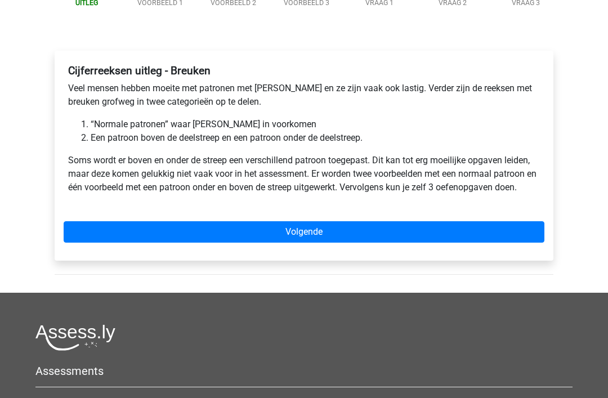
scroll to position [143, 0]
click at [309, 234] on link "Volgende" at bounding box center [304, 231] width 481 height 21
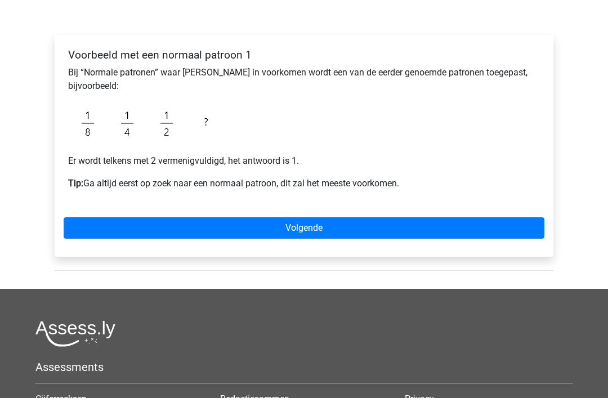
scroll to position [162, 0]
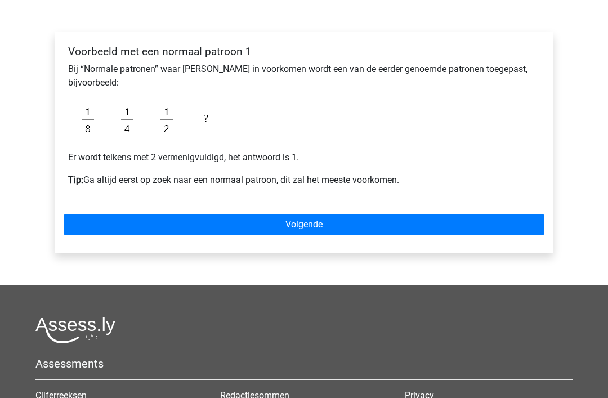
click at [303, 227] on link "Volgende" at bounding box center [304, 225] width 481 height 21
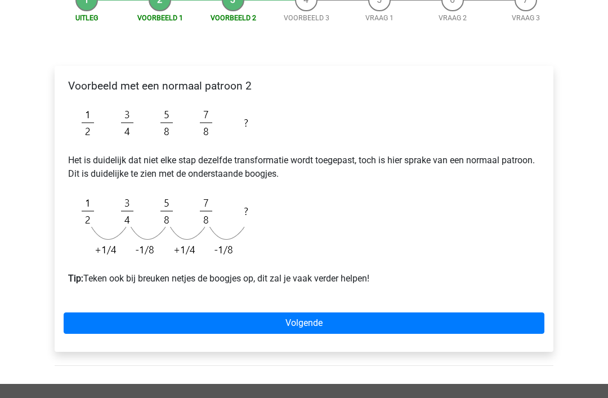
scroll to position [130, 0]
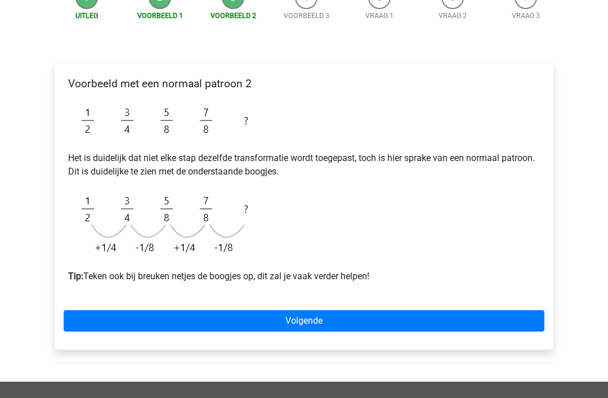
click at [310, 319] on link "Volgende" at bounding box center [304, 321] width 481 height 21
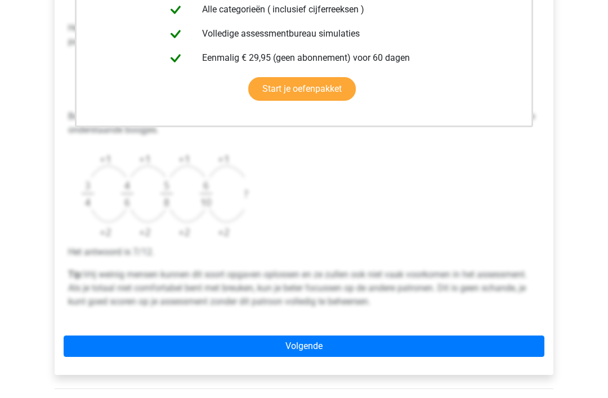
scroll to position [324, 0]
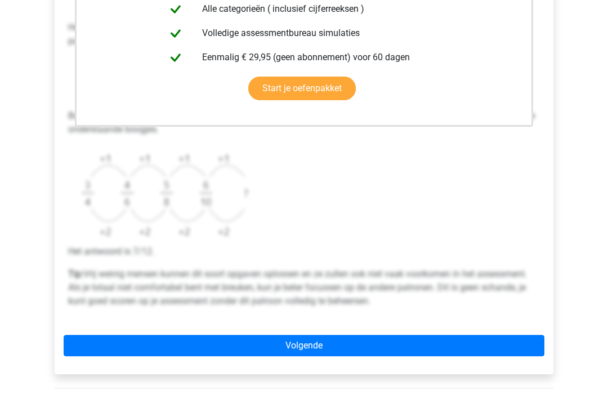
click at [305, 345] on link "Volgende" at bounding box center [304, 346] width 481 height 21
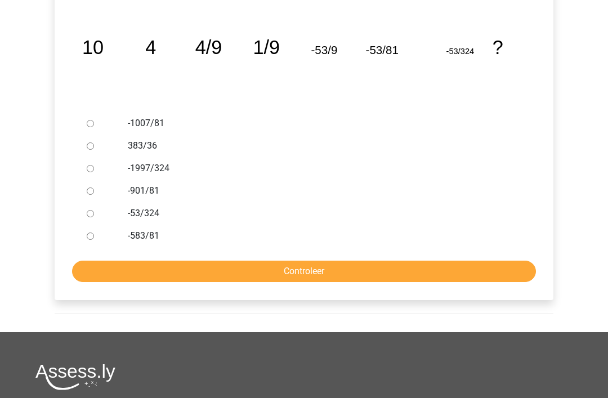
scroll to position [266, 0]
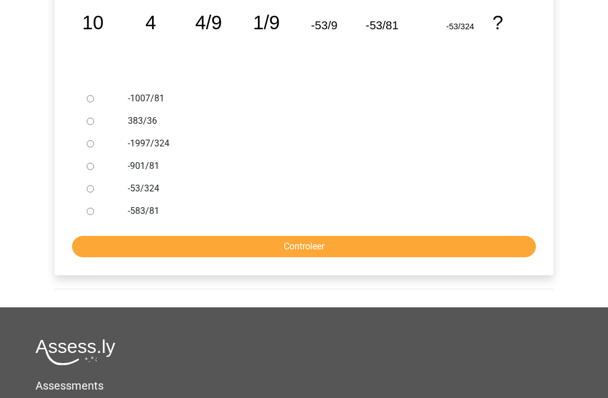
click at [94, 167] on input "-901/81" at bounding box center [90, 166] width 7 height 7
radio input "true"
click at [100, 142] on div at bounding box center [100, 143] width 37 height 23
click at [90, 148] on input "-1997/324" at bounding box center [90, 143] width 7 height 7
radio input "true"
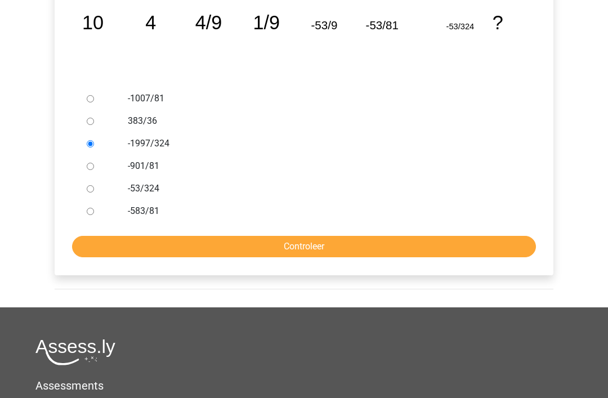
click at [309, 249] on input "Controleer" at bounding box center [304, 246] width 464 height 21
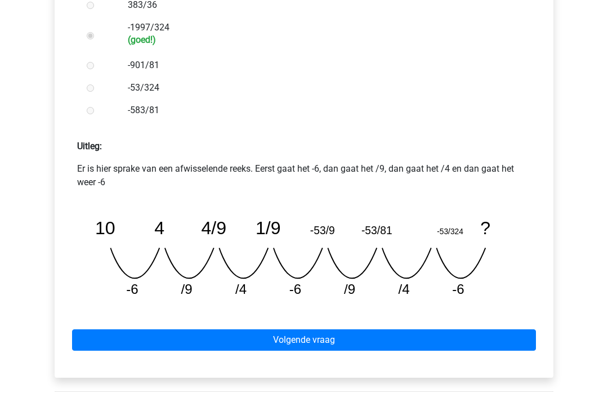
scroll to position [385, 0]
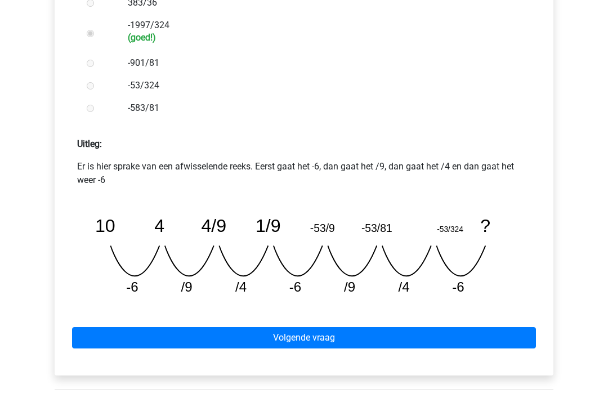
click at [307, 339] on link "Volgende vraag" at bounding box center [304, 337] width 464 height 21
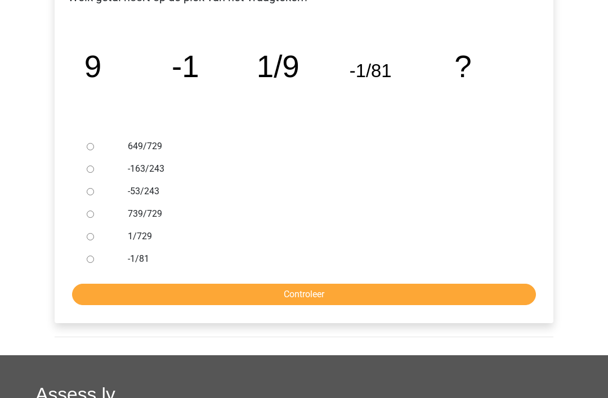
scroll to position [218, 0]
click at [94, 144] on input "649/729" at bounding box center [90, 146] width 7 height 7
radio input "true"
click at [308, 292] on input "Controleer" at bounding box center [304, 294] width 464 height 21
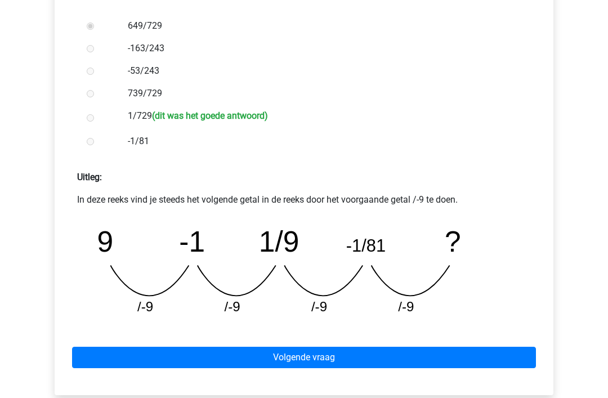
scroll to position [350, 0]
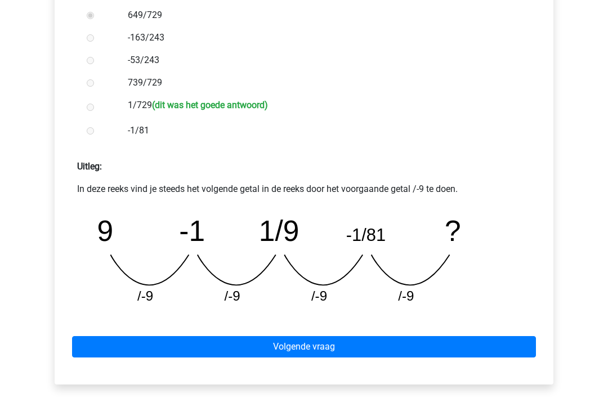
click at [307, 350] on link "Volgende vraag" at bounding box center [304, 346] width 464 height 21
